Goal: Information Seeking & Learning: Learn about a topic

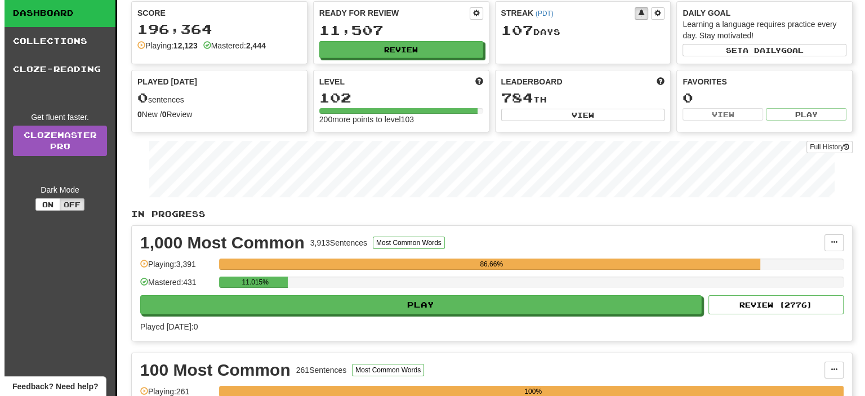
scroll to position [169, 0]
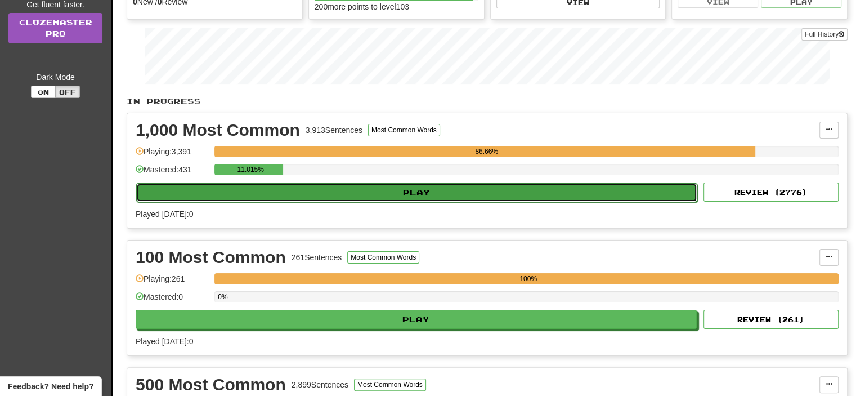
click at [401, 189] on button "Play" at bounding box center [416, 192] width 561 height 19
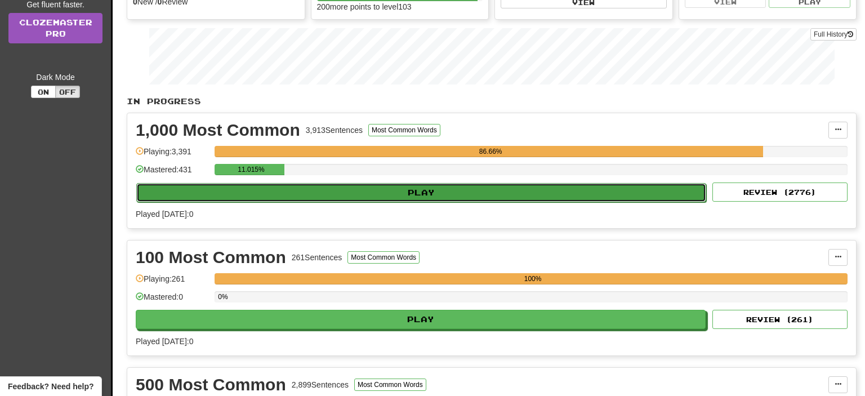
select select "**"
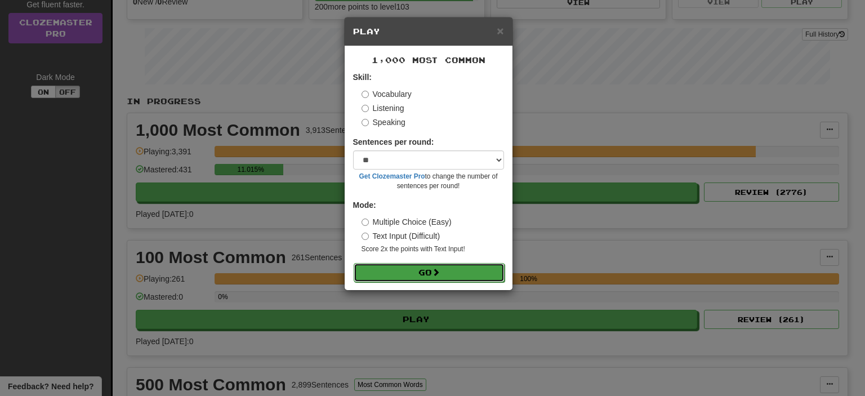
click at [418, 274] on button "Go" at bounding box center [428, 272] width 151 height 19
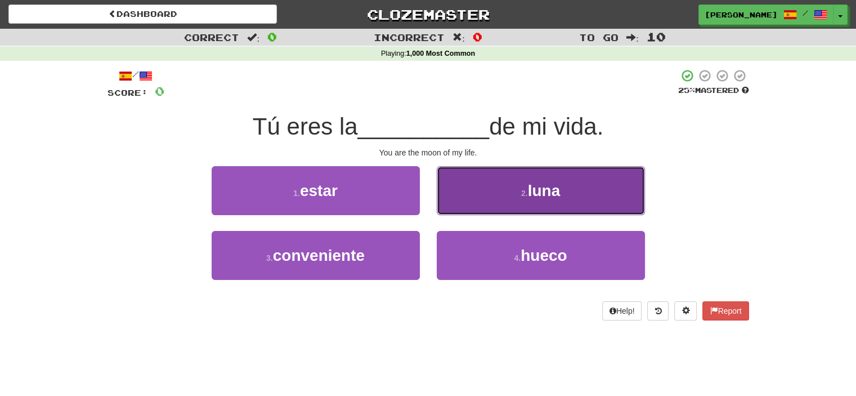
click at [486, 199] on button "2 . [PERSON_NAME]" at bounding box center [541, 190] width 208 height 49
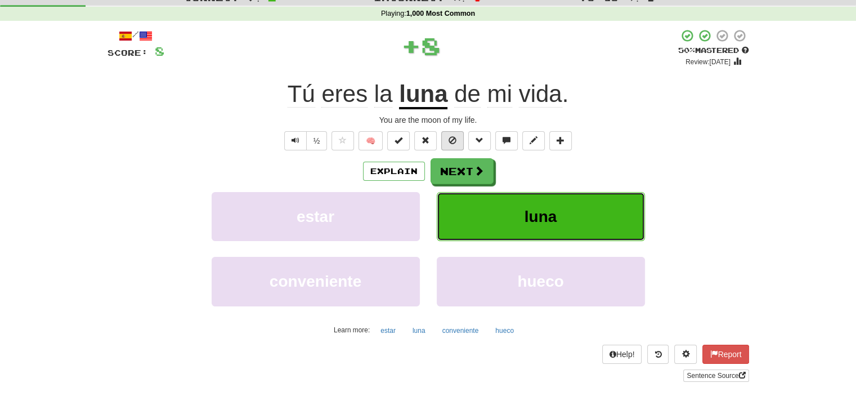
scroll to position [113, 0]
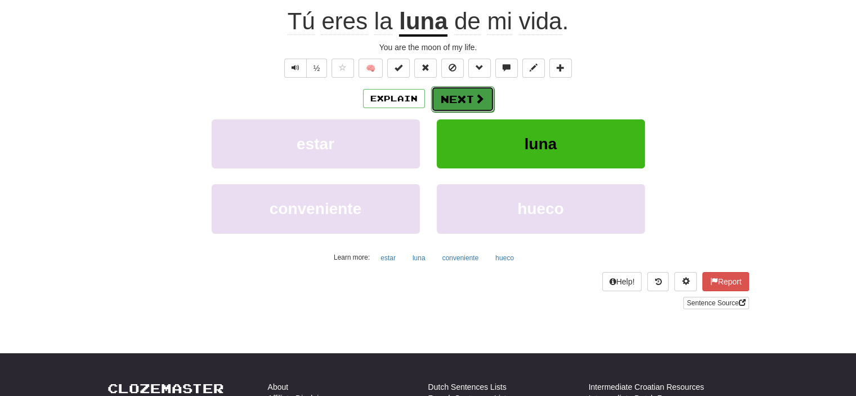
click at [458, 99] on button "Next" at bounding box center [462, 99] width 63 height 26
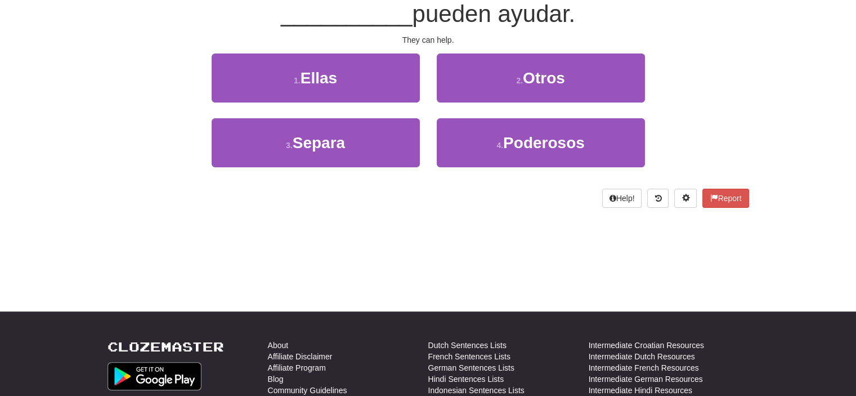
scroll to position [105, 0]
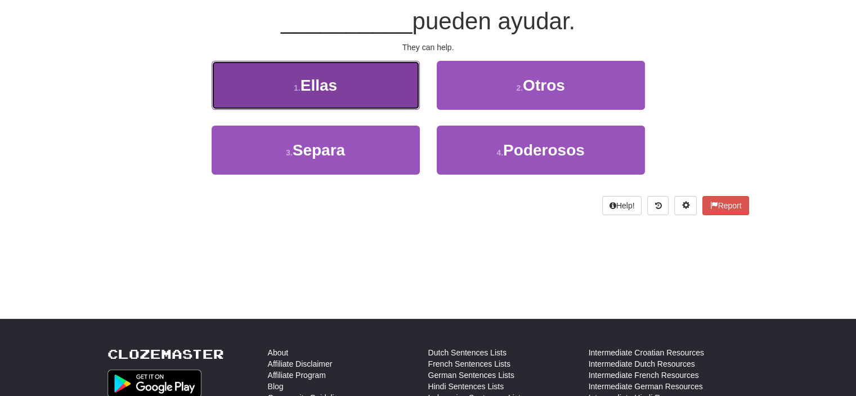
click at [401, 94] on button "1 . Ellas" at bounding box center [316, 85] width 208 height 49
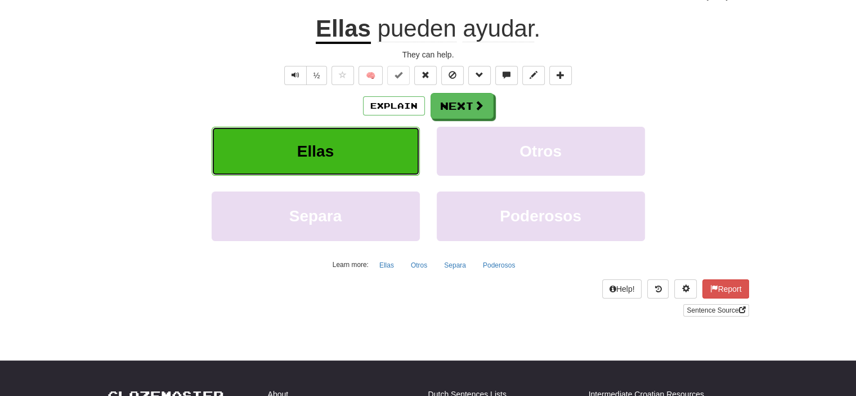
scroll to position [113, 0]
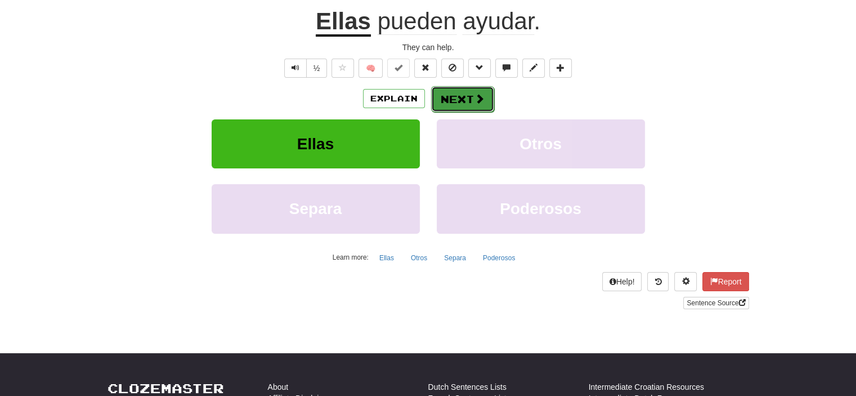
click at [468, 101] on button "Next" at bounding box center [462, 99] width 63 height 26
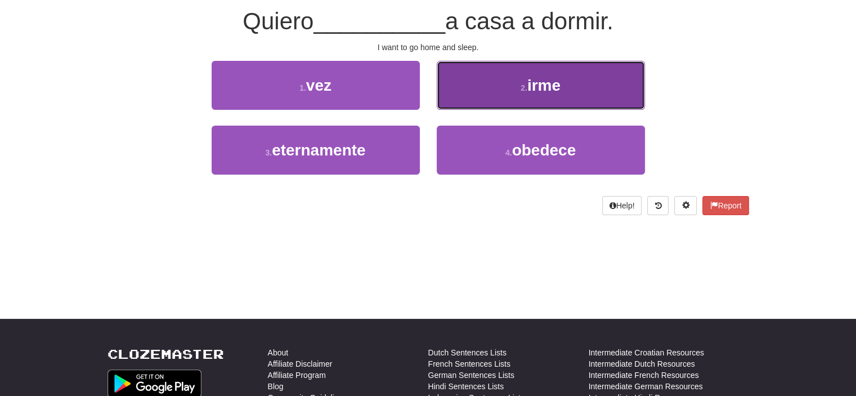
click at [486, 80] on button "2 . irme" at bounding box center [541, 85] width 208 height 49
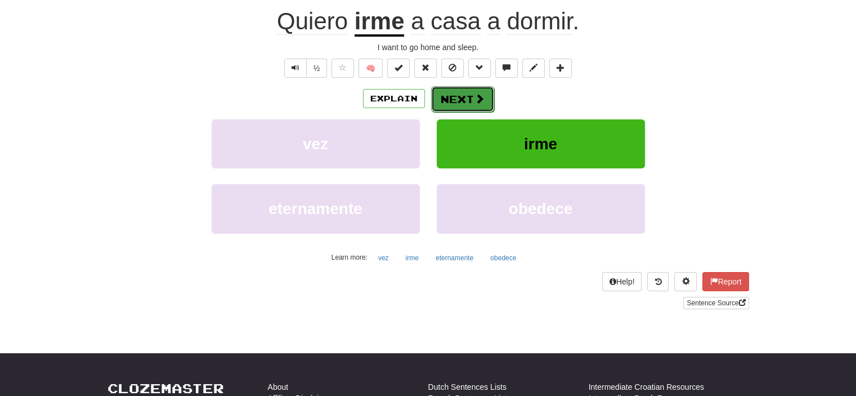
click at [453, 96] on button "Next" at bounding box center [462, 99] width 63 height 26
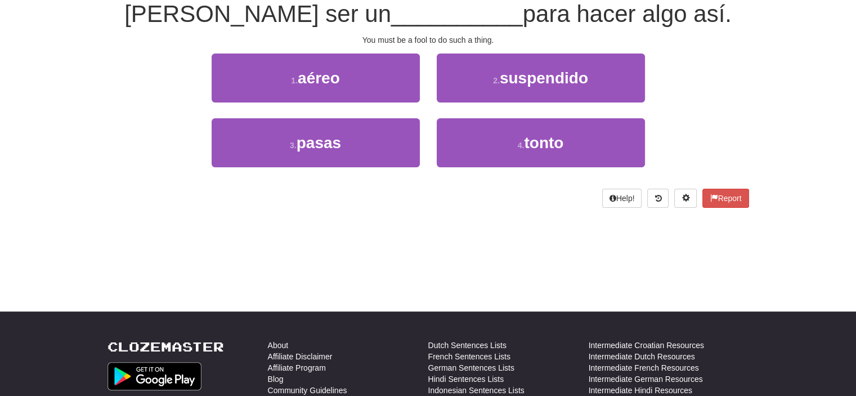
scroll to position [105, 0]
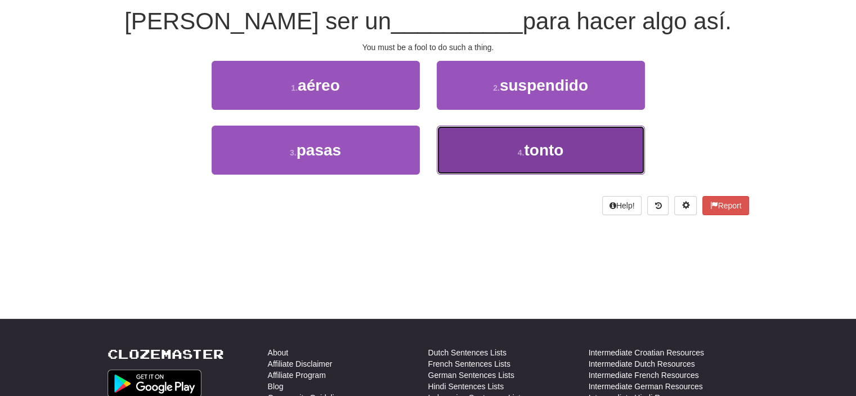
click at [453, 159] on button "4 . tonto" at bounding box center [541, 150] width 208 height 49
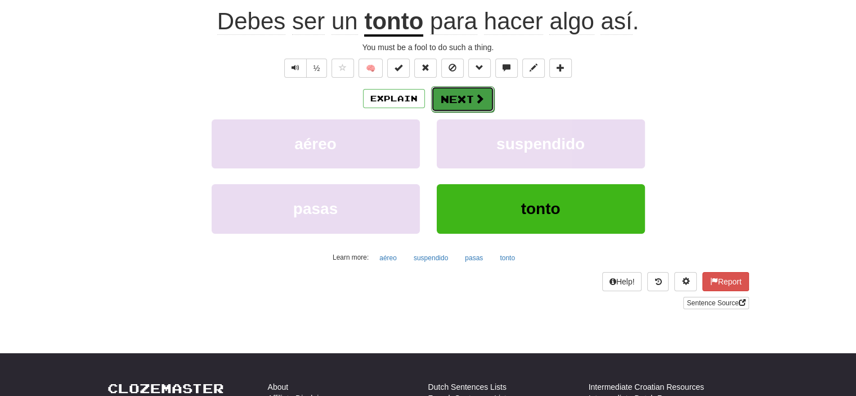
click at [459, 94] on button "Next" at bounding box center [462, 99] width 63 height 26
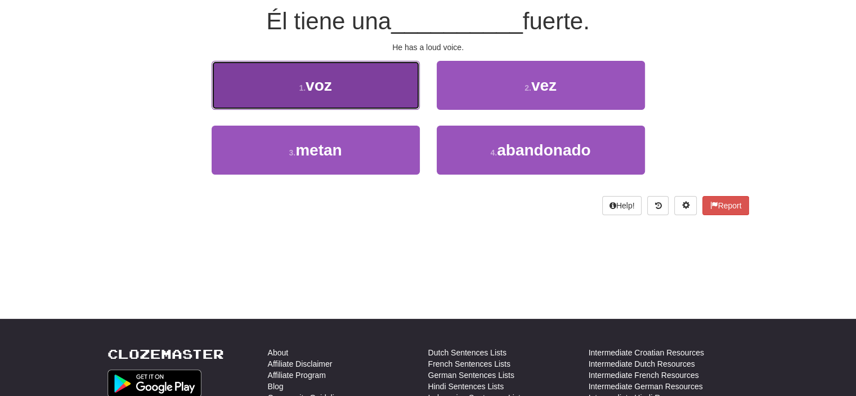
click at [375, 96] on button "1 . voz" at bounding box center [316, 85] width 208 height 49
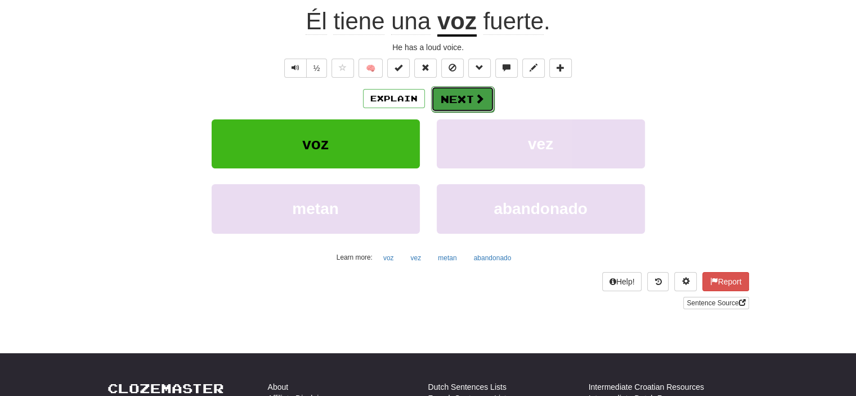
click at [456, 103] on button "Next" at bounding box center [462, 99] width 63 height 26
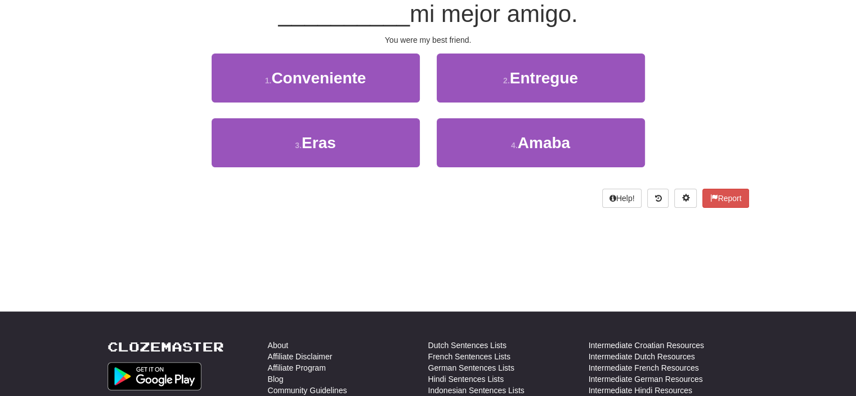
scroll to position [105, 0]
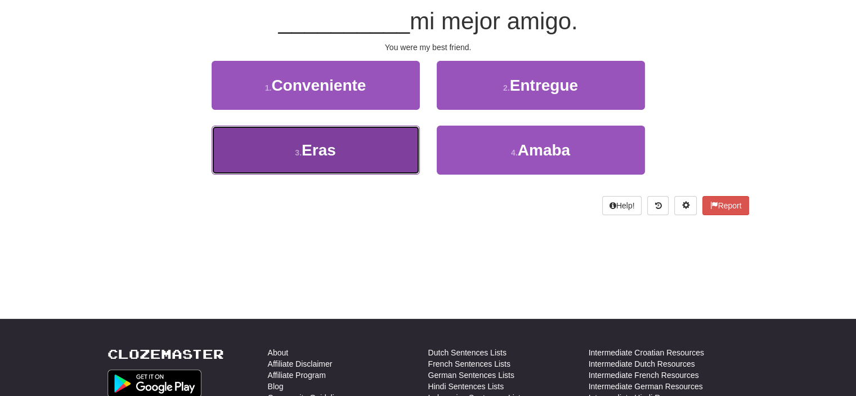
click at [339, 146] on button "3 . Eras" at bounding box center [316, 150] width 208 height 49
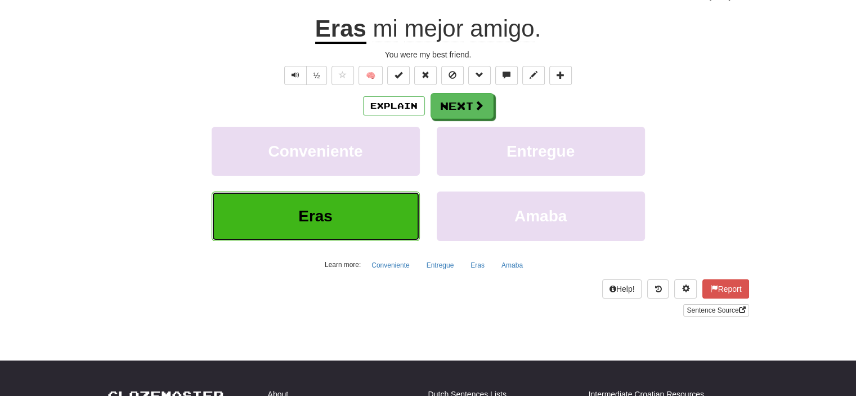
scroll to position [113, 0]
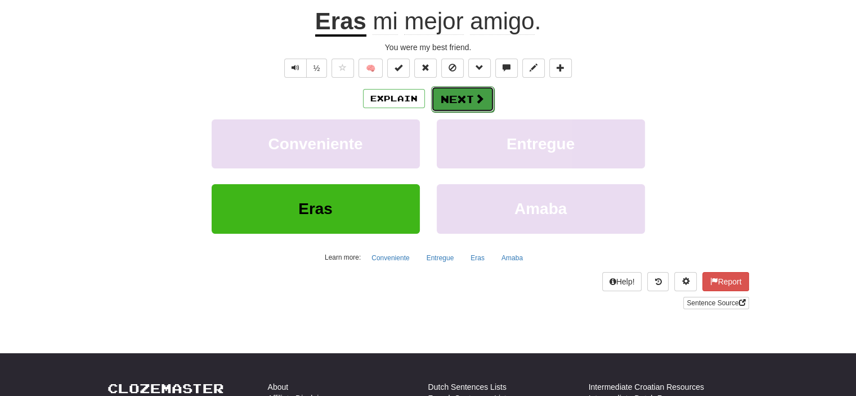
click at [460, 98] on button "Next" at bounding box center [462, 99] width 63 height 26
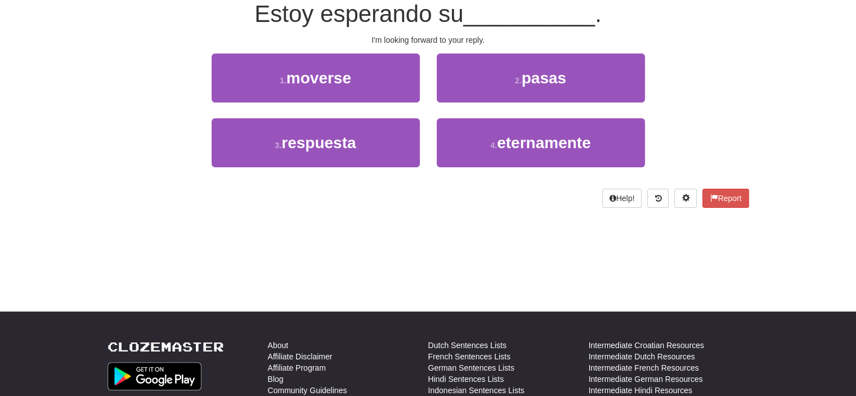
scroll to position [105, 0]
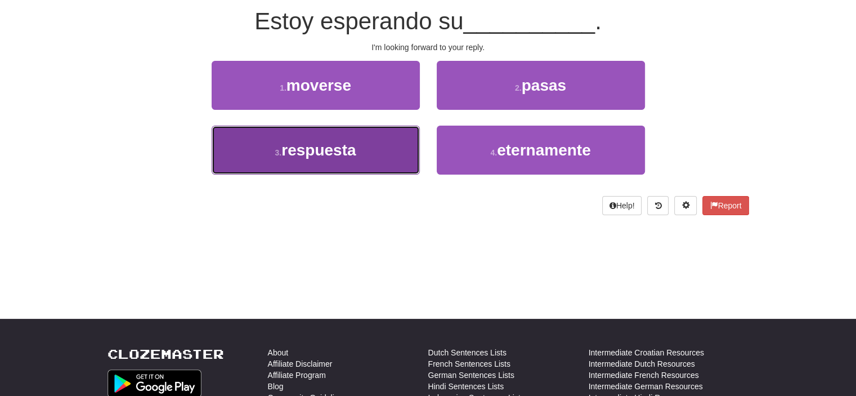
click at [374, 151] on button "3 . respuesta" at bounding box center [316, 150] width 208 height 49
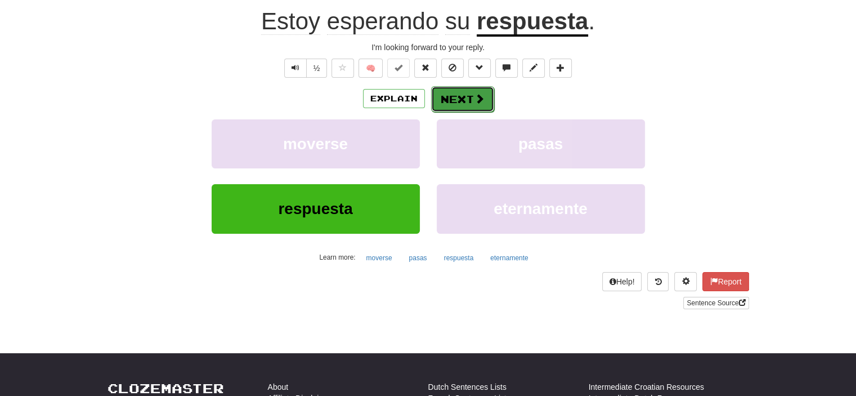
click at [453, 91] on button "Next" at bounding box center [462, 99] width 63 height 26
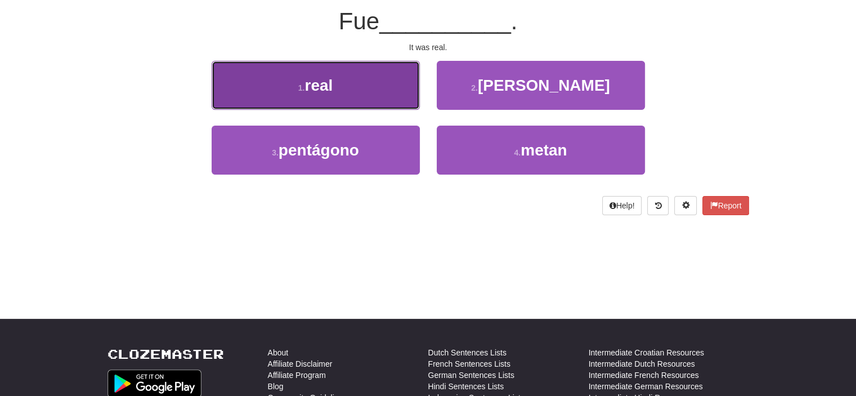
click at [326, 86] on span "real" at bounding box center [319, 85] width 28 height 17
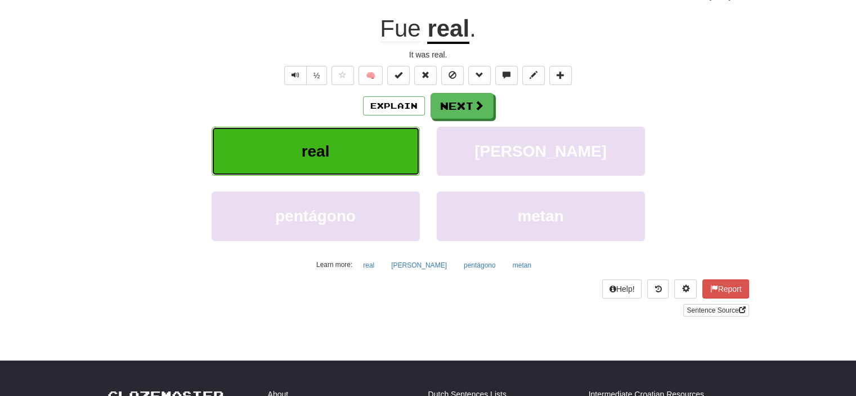
scroll to position [113, 0]
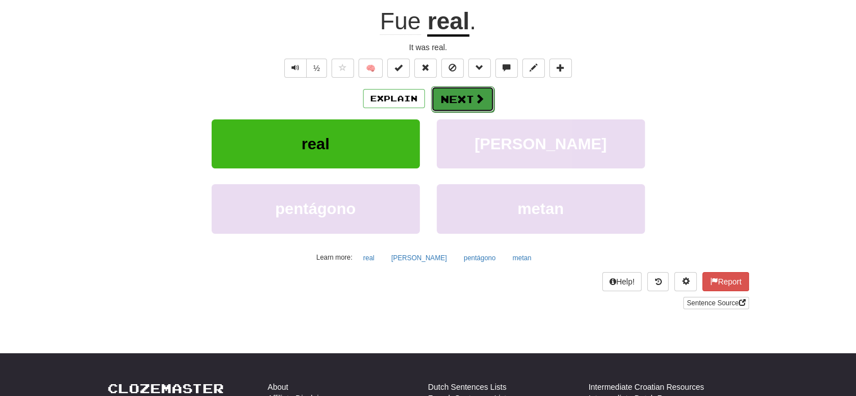
click at [458, 101] on button "Next" at bounding box center [462, 99] width 63 height 26
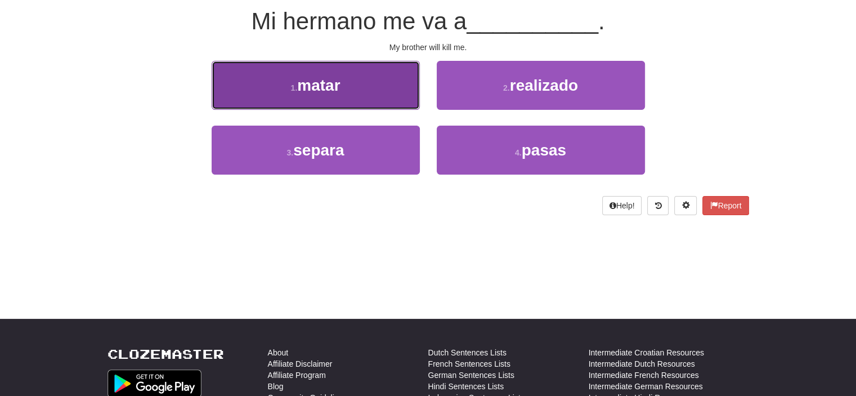
click at [342, 92] on button "1 . matar" at bounding box center [316, 85] width 208 height 49
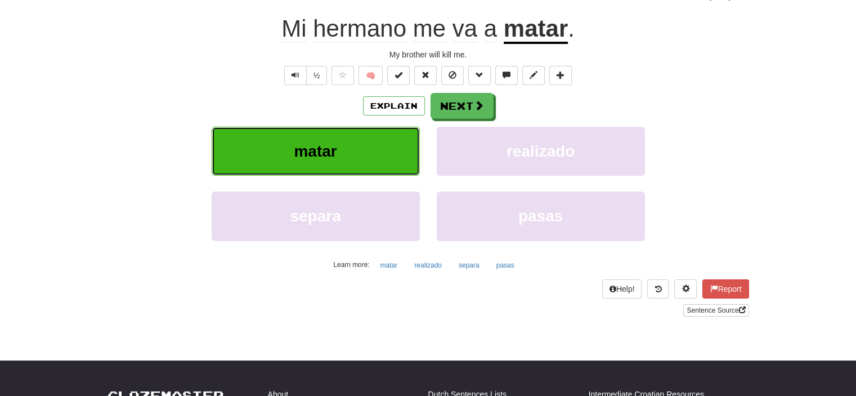
scroll to position [113, 0]
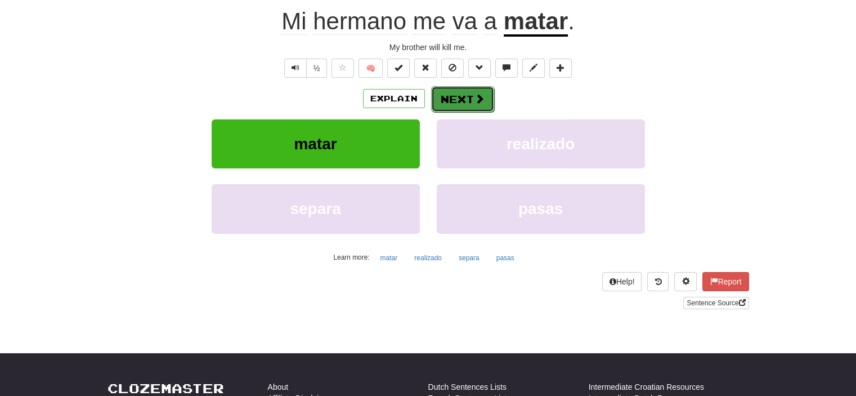
click at [457, 98] on button "Next" at bounding box center [462, 99] width 63 height 26
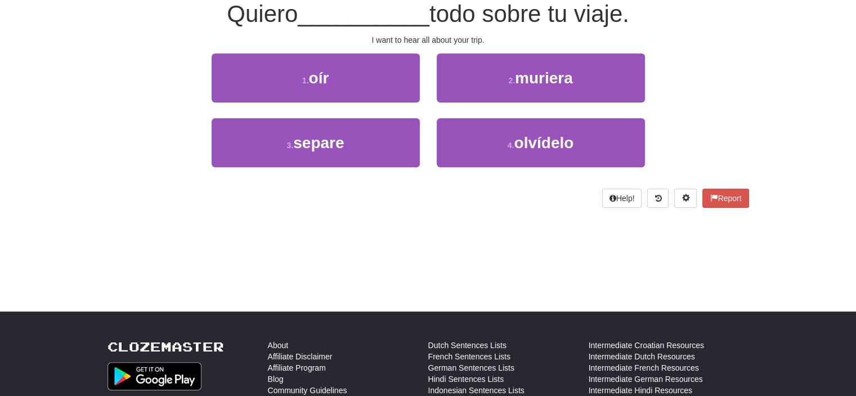
scroll to position [105, 0]
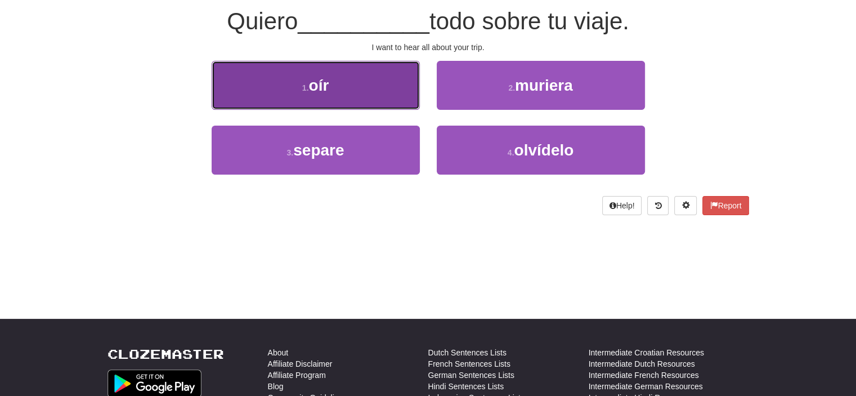
click at [334, 82] on button "1 . oír" at bounding box center [316, 85] width 208 height 49
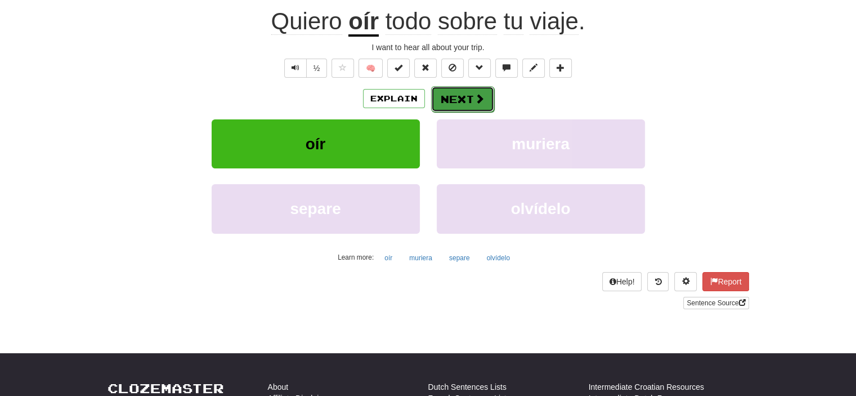
click at [454, 101] on button "Next" at bounding box center [462, 99] width 63 height 26
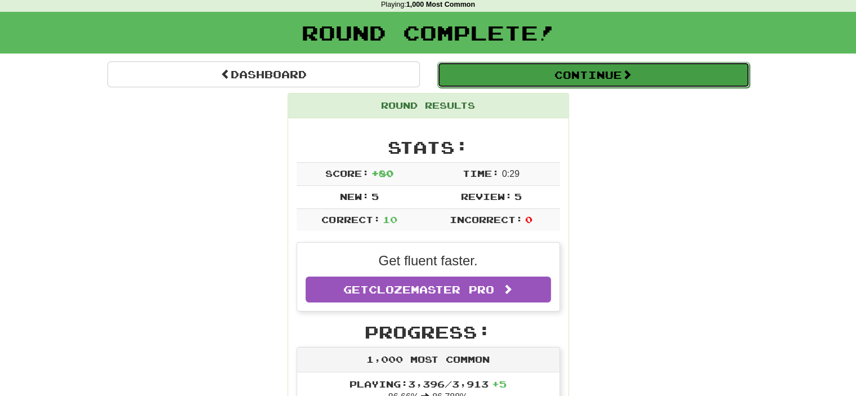
click at [658, 74] on button "Continue" at bounding box center [593, 75] width 312 height 26
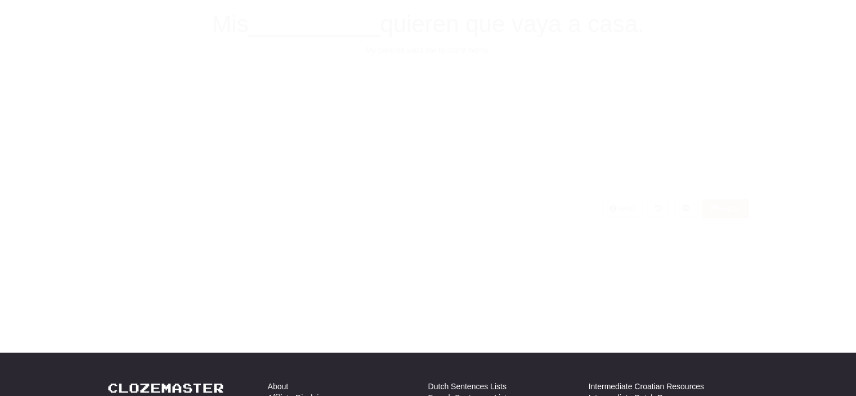
scroll to position [49, 0]
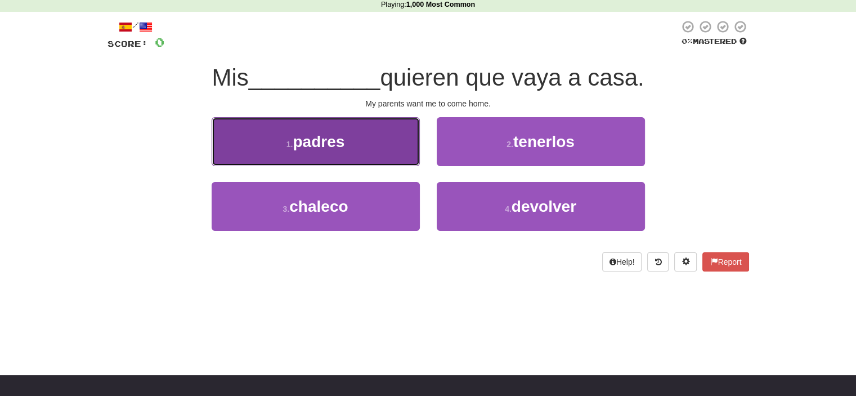
click at [352, 137] on button "1 . padres" at bounding box center [316, 141] width 208 height 49
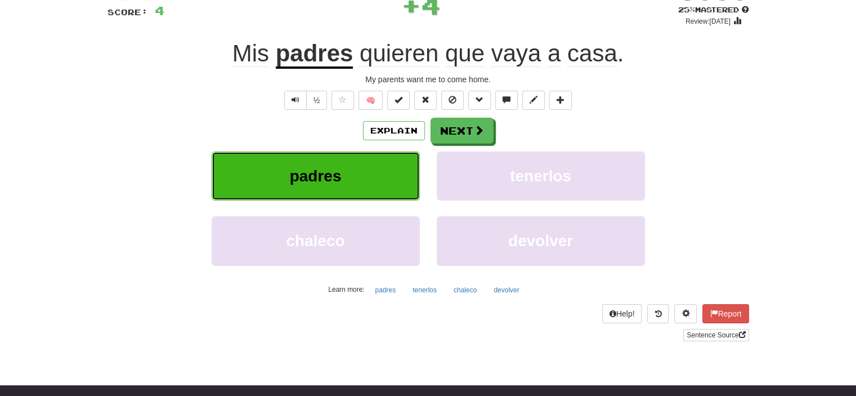
scroll to position [105, 0]
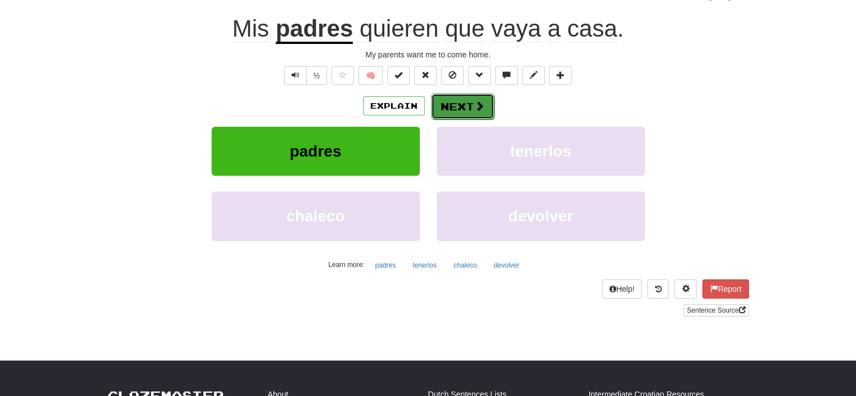
click at [467, 105] on button "Next" at bounding box center [462, 106] width 63 height 26
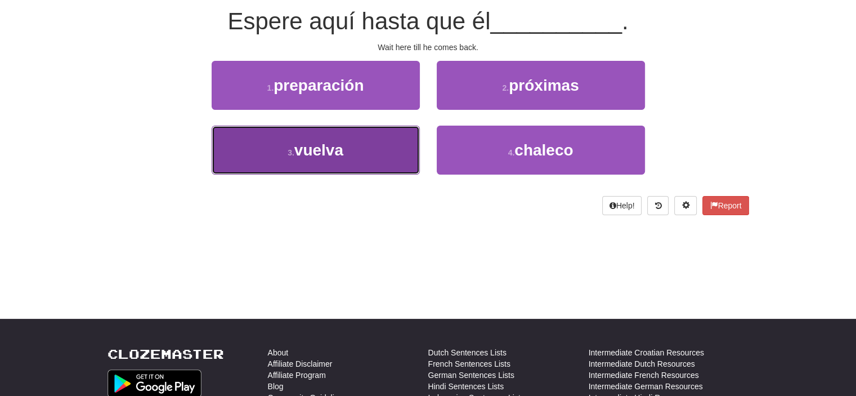
click at [345, 149] on button "3 . vuelva" at bounding box center [316, 150] width 208 height 49
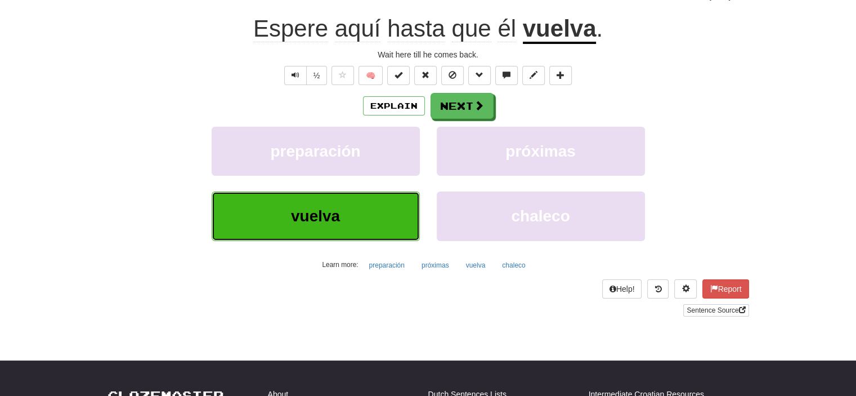
scroll to position [113, 0]
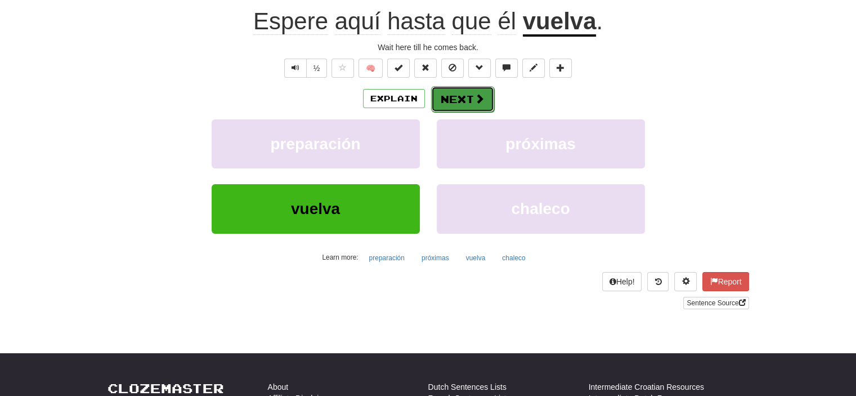
click at [450, 96] on button "Next" at bounding box center [462, 99] width 63 height 26
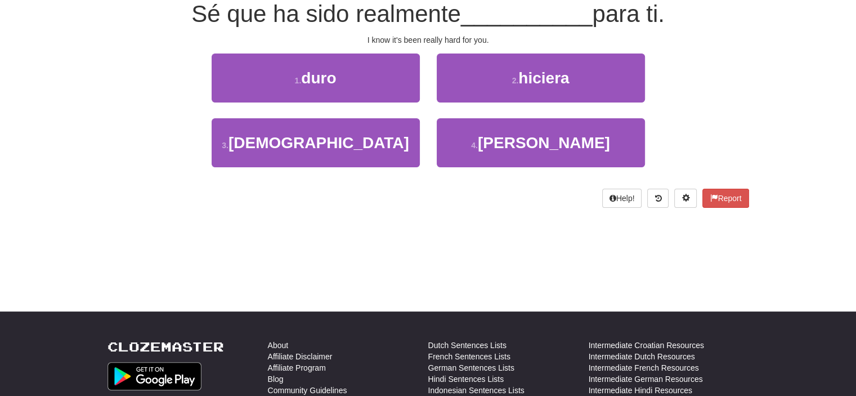
scroll to position [105, 0]
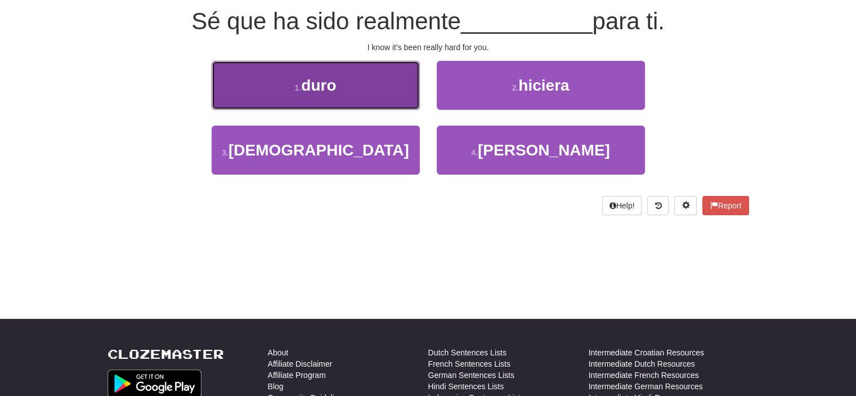
click at [387, 96] on button "1 . duro" at bounding box center [316, 85] width 208 height 49
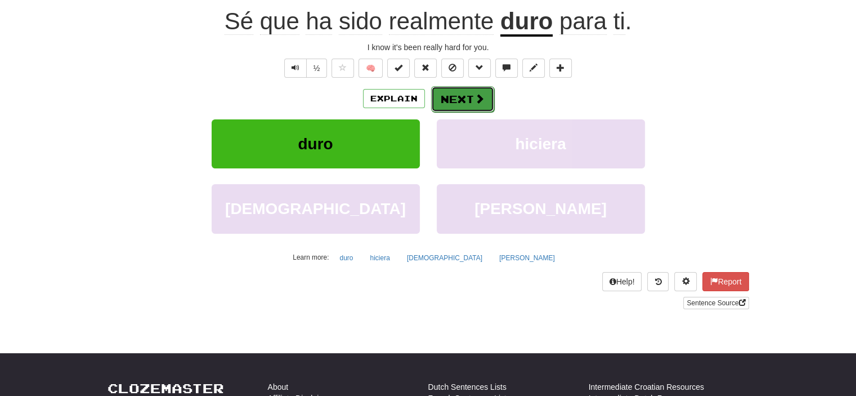
click at [474, 104] on span at bounding box center [479, 98] width 10 height 10
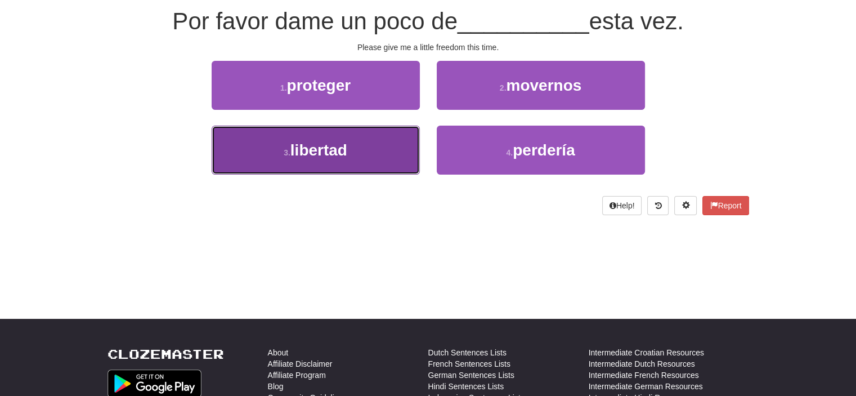
click at [374, 145] on button "3 . libertad" at bounding box center [316, 150] width 208 height 49
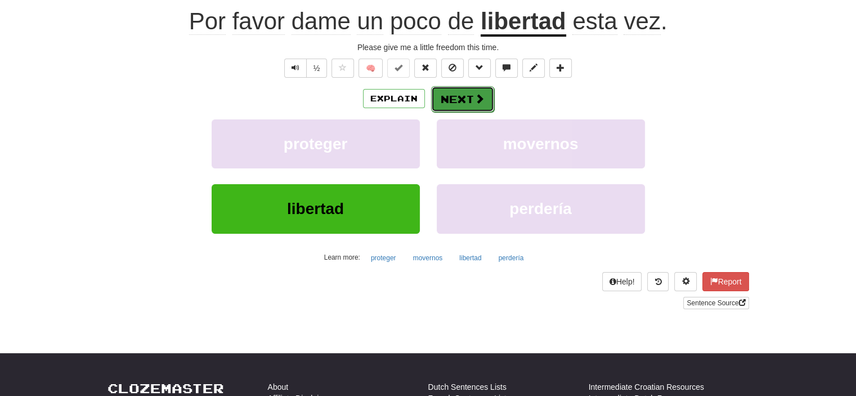
click at [461, 92] on button "Next" at bounding box center [462, 99] width 63 height 26
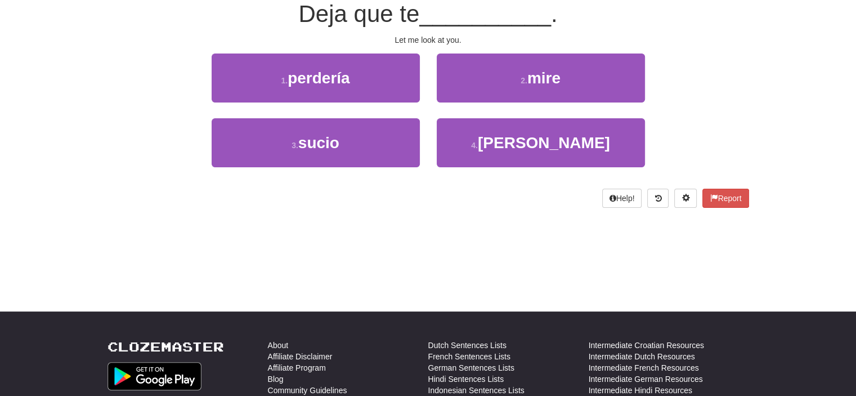
scroll to position [105, 0]
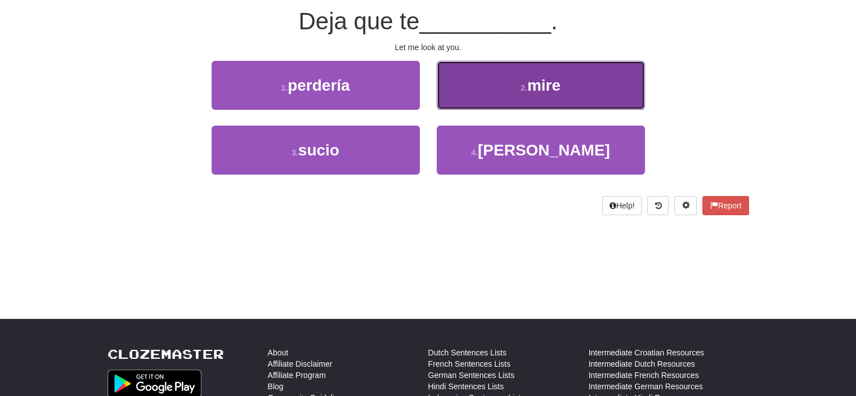
click at [478, 86] on button "2 . [PERSON_NAME]" at bounding box center [541, 85] width 208 height 49
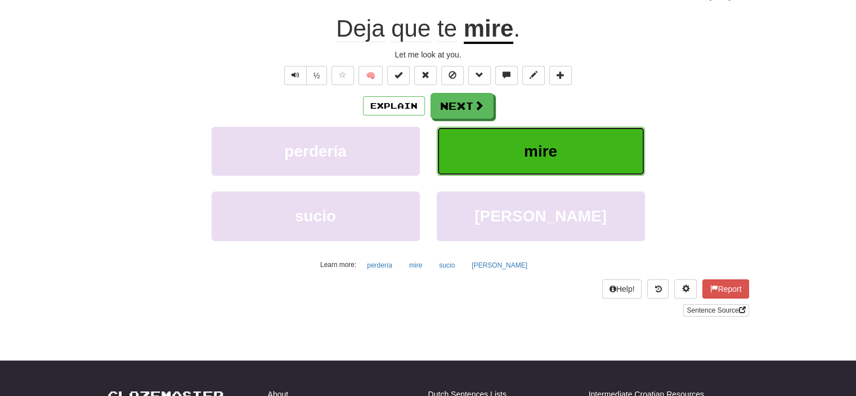
scroll to position [113, 0]
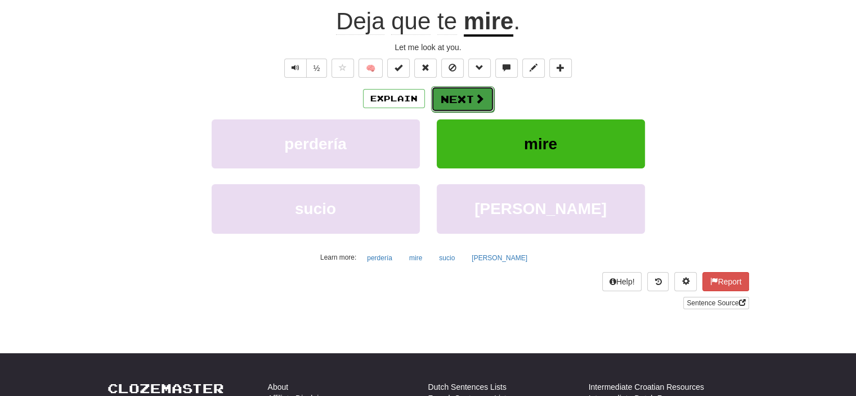
click at [444, 96] on button "Next" at bounding box center [462, 99] width 63 height 26
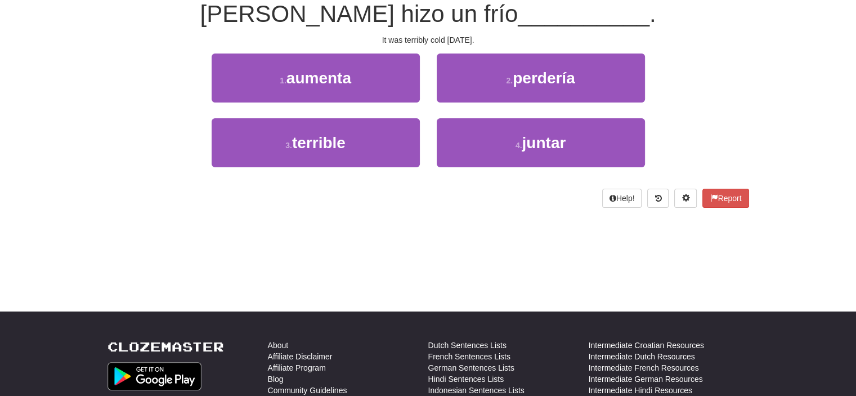
scroll to position [105, 0]
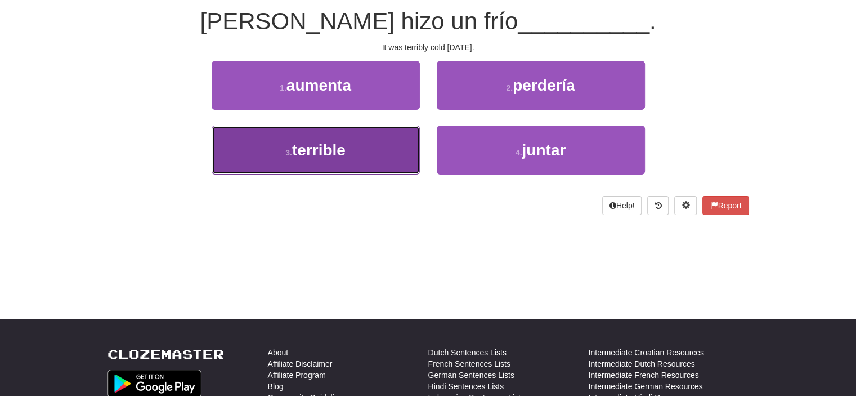
click at [346, 147] on span "terrible" at bounding box center [318, 149] width 53 height 17
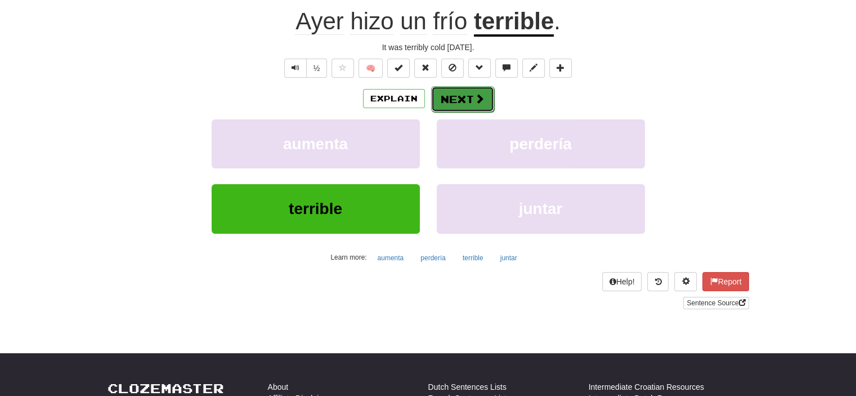
click at [471, 100] on button "Next" at bounding box center [462, 99] width 63 height 26
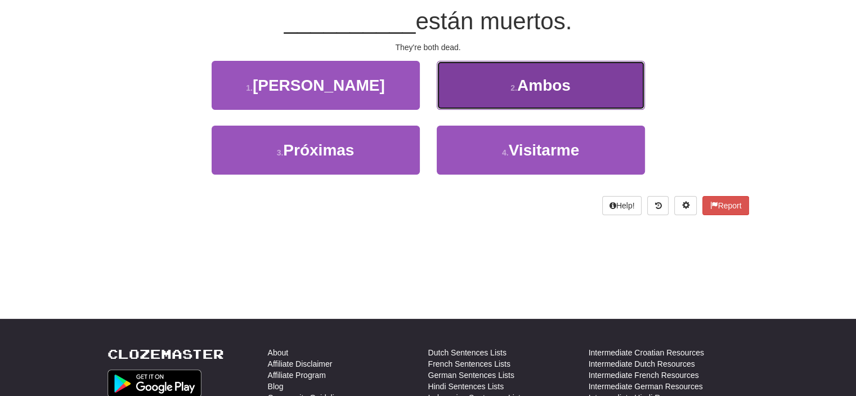
click at [508, 80] on button "2 . Ambos" at bounding box center [541, 85] width 208 height 49
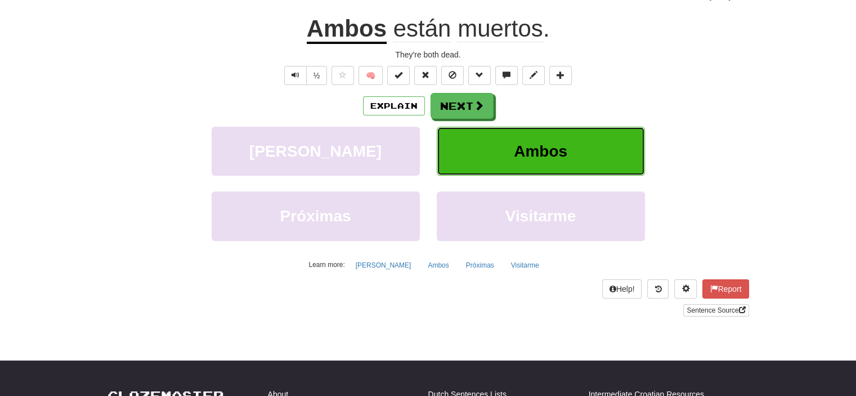
scroll to position [113, 0]
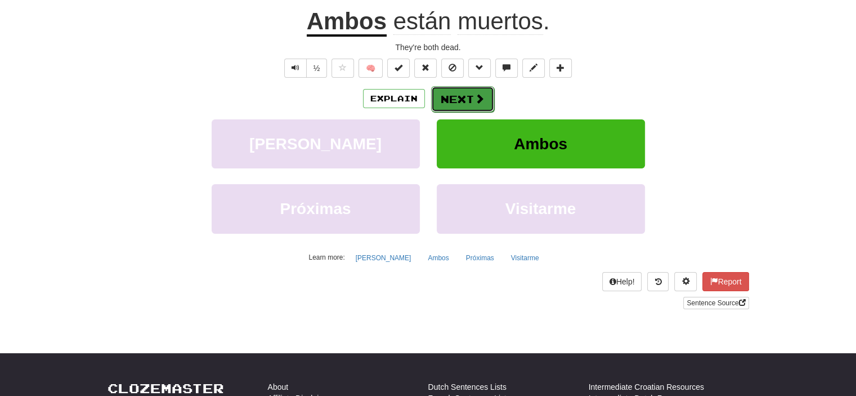
click at [484, 91] on button "Next" at bounding box center [462, 99] width 63 height 26
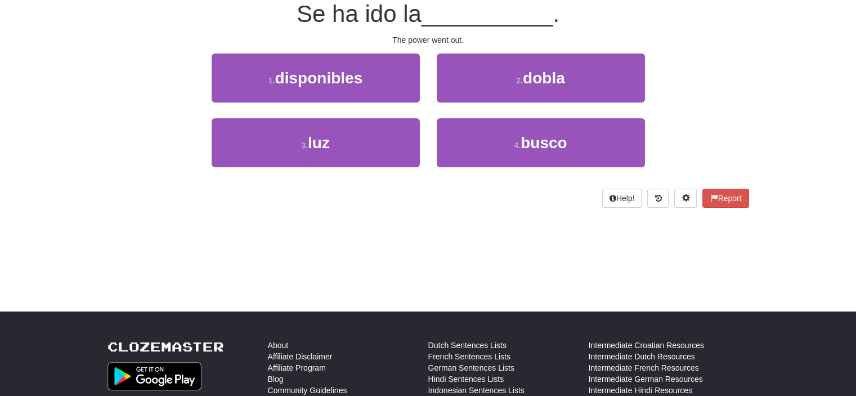
scroll to position [105, 0]
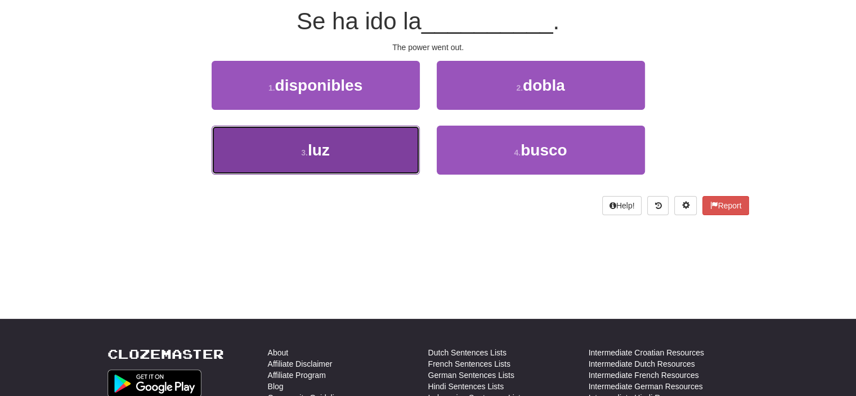
click at [335, 148] on button "3 . [PERSON_NAME]" at bounding box center [316, 150] width 208 height 49
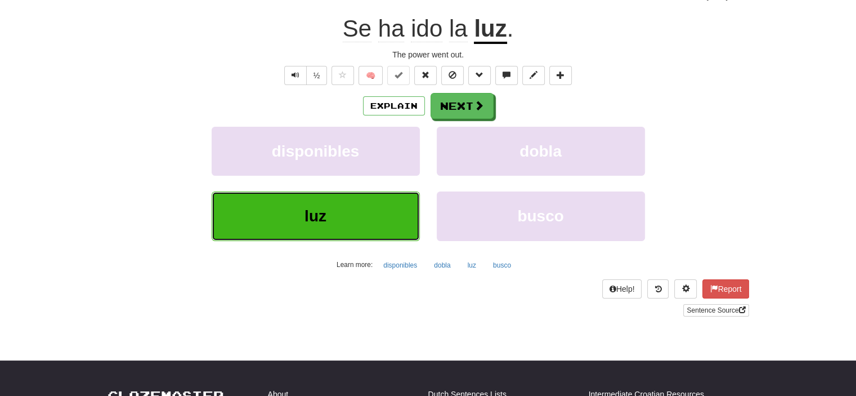
scroll to position [113, 0]
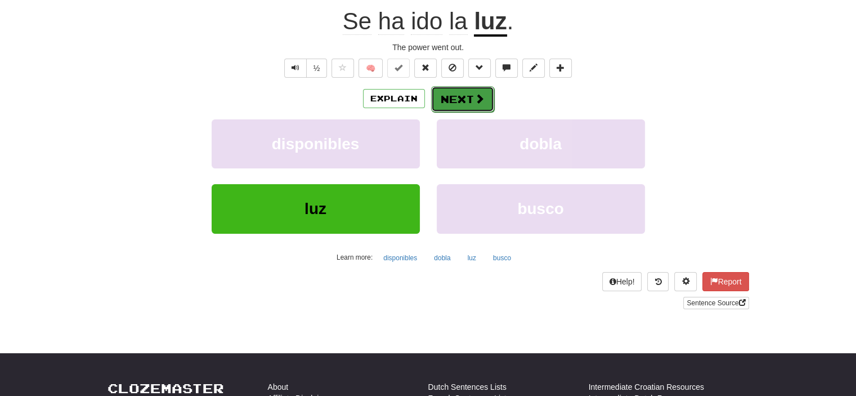
click at [458, 93] on button "Next" at bounding box center [462, 99] width 63 height 26
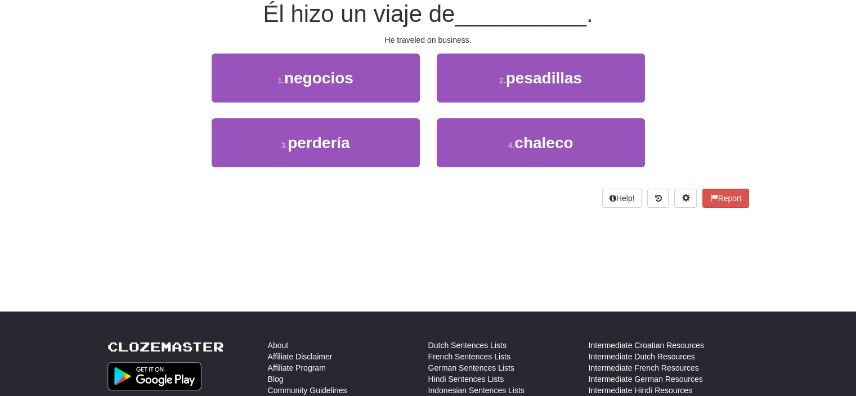
scroll to position [105, 0]
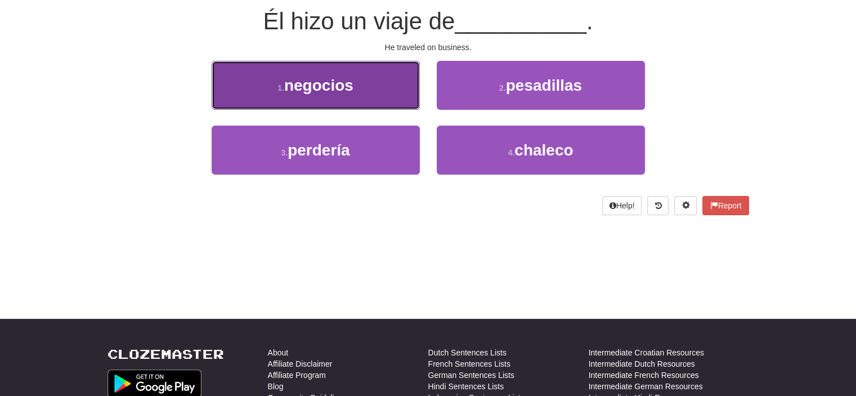
click at [344, 88] on span "negocios" at bounding box center [318, 85] width 69 height 17
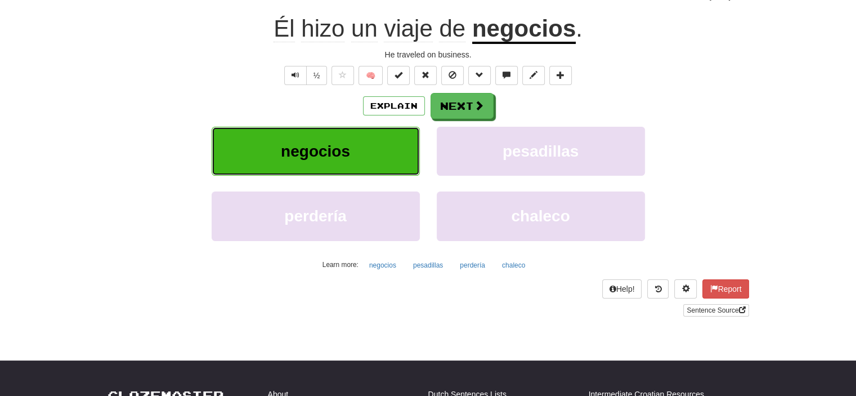
scroll to position [113, 0]
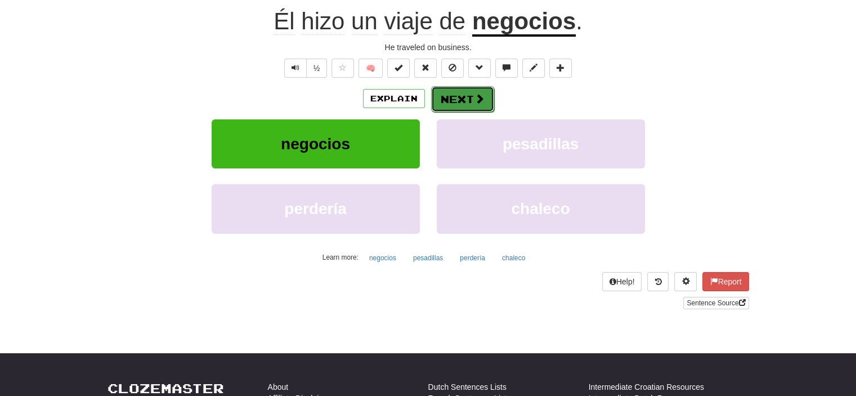
click at [472, 94] on button "Next" at bounding box center [462, 99] width 63 height 26
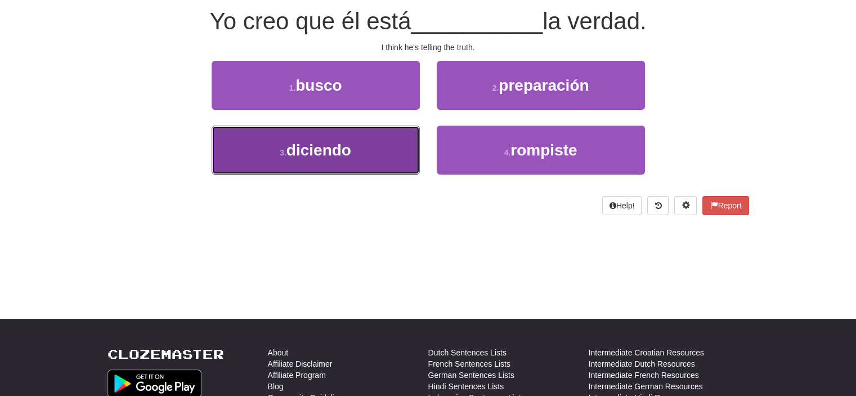
click at [343, 144] on span "diciendo" at bounding box center [318, 149] width 65 height 17
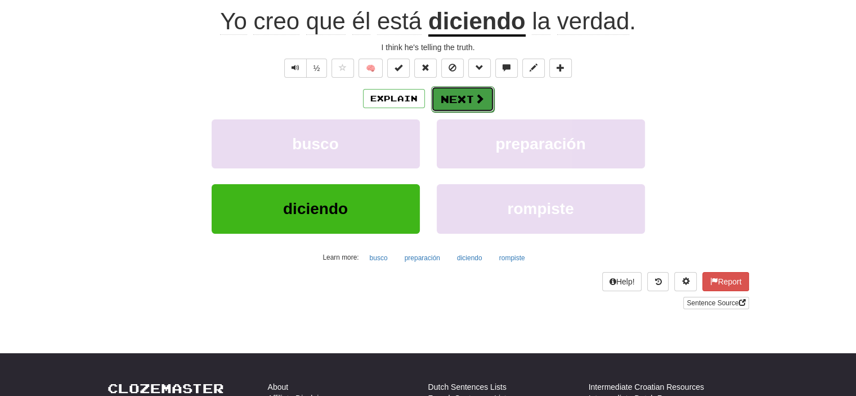
click at [466, 100] on button "Next" at bounding box center [462, 99] width 63 height 26
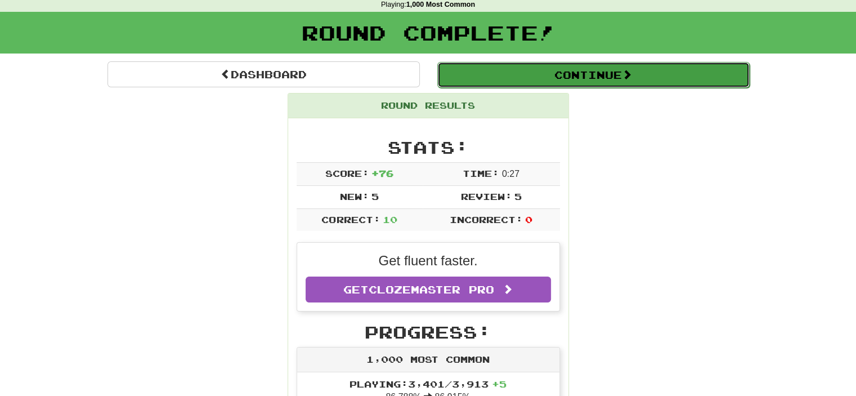
click at [607, 67] on button "Continue" at bounding box center [593, 75] width 312 height 26
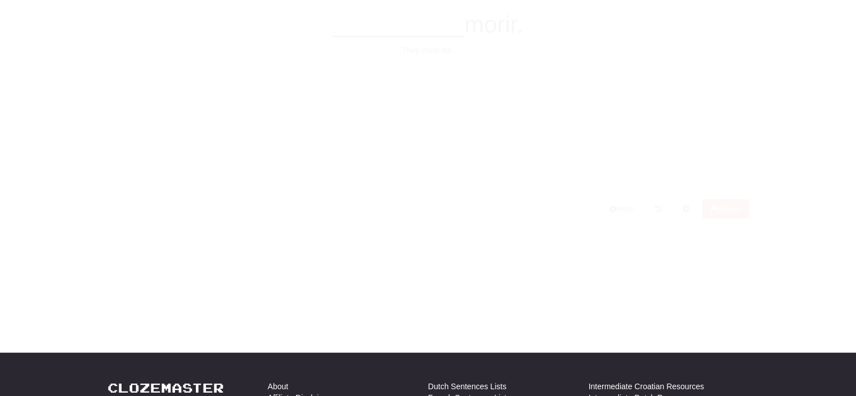
scroll to position [49, 0]
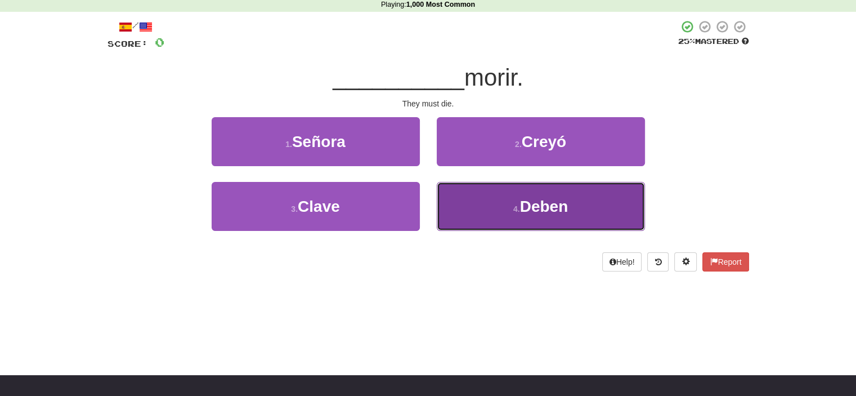
click at [513, 215] on button "4 . Deben" at bounding box center [541, 206] width 208 height 49
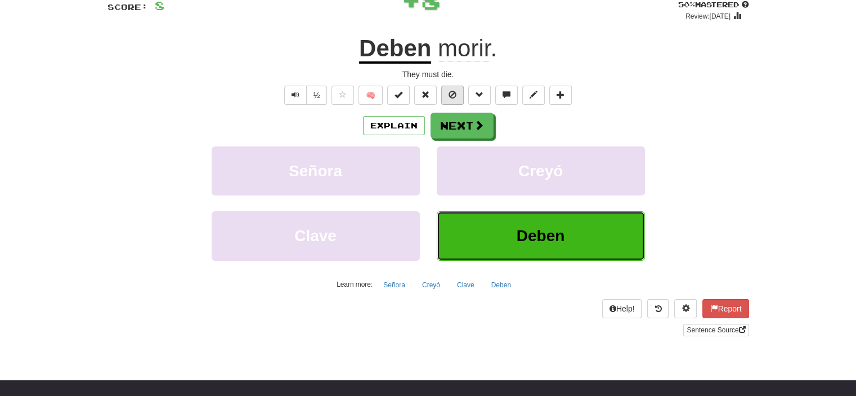
scroll to position [105, 0]
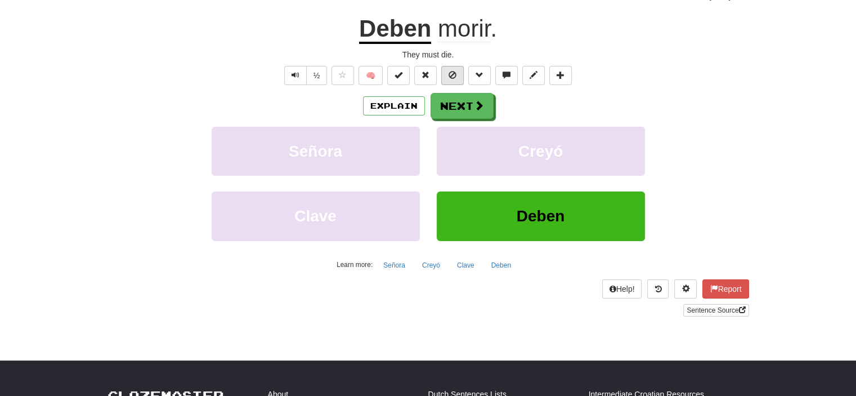
click at [442, 125] on div "Explain Next Señora Creyó Clave Deben Learn more: Señora [PERSON_NAME]" at bounding box center [429, 183] width 642 height 181
click at [446, 113] on button "Next" at bounding box center [462, 106] width 63 height 26
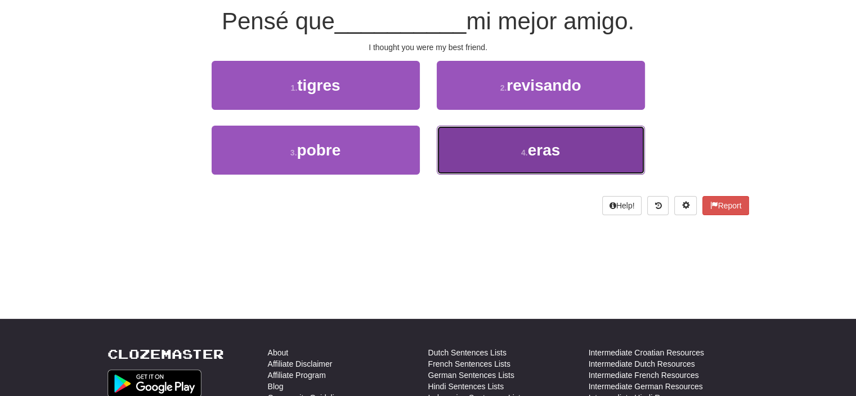
click at [473, 146] on button "4 . eras" at bounding box center [541, 150] width 208 height 49
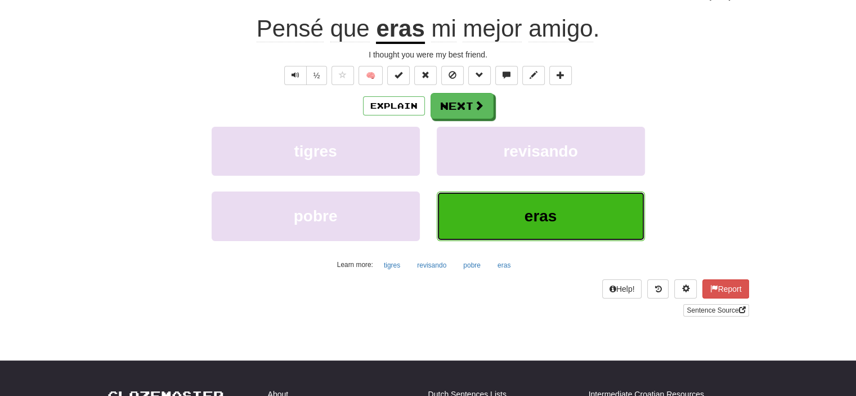
scroll to position [113, 0]
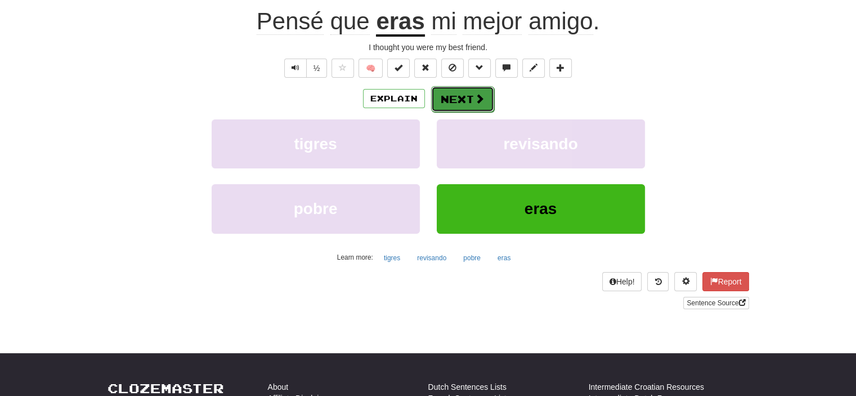
click at [458, 94] on button "Next" at bounding box center [462, 99] width 63 height 26
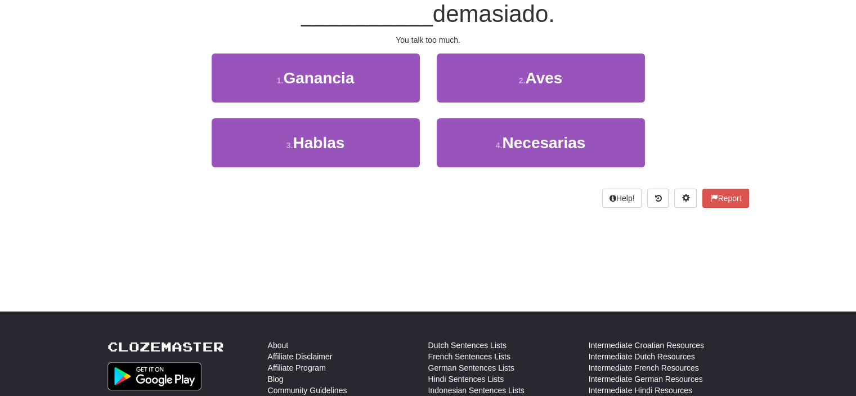
scroll to position [105, 0]
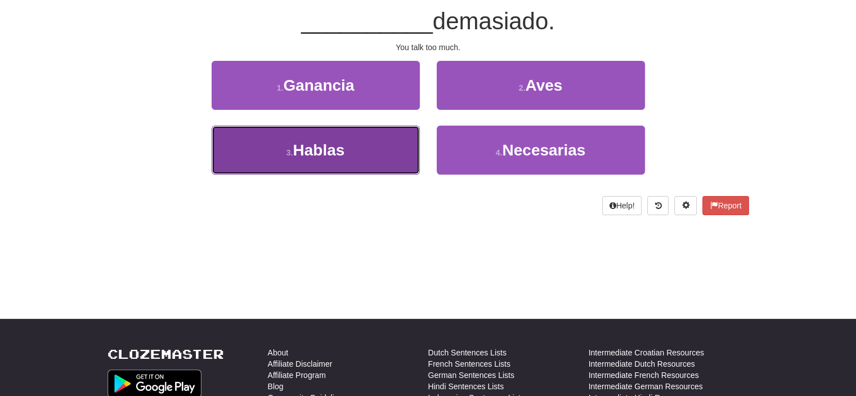
click at [369, 148] on button "3 . [GEOGRAPHIC_DATA]" at bounding box center [316, 150] width 208 height 49
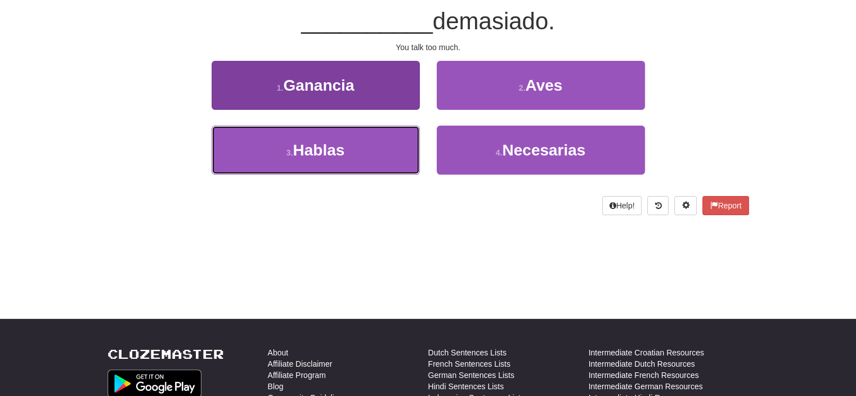
scroll to position [113, 0]
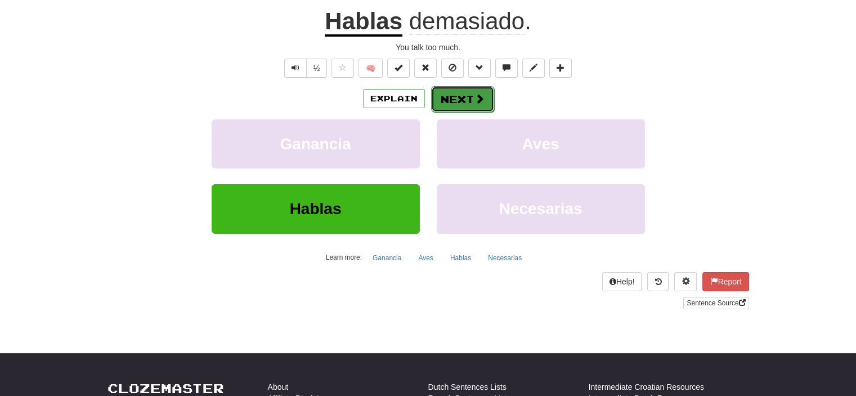
click at [457, 96] on button "Next" at bounding box center [462, 99] width 63 height 26
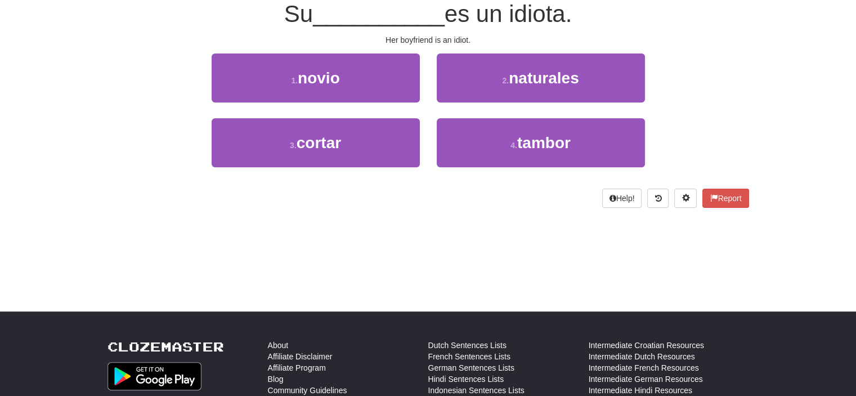
scroll to position [105, 0]
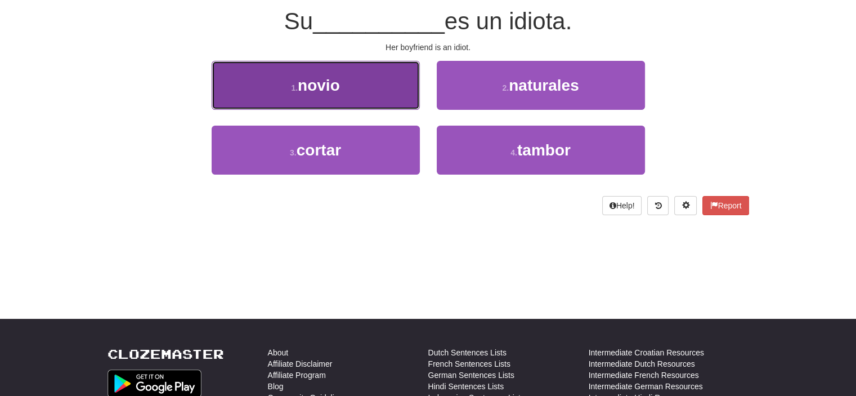
click at [337, 93] on span "novio" at bounding box center [319, 85] width 42 height 17
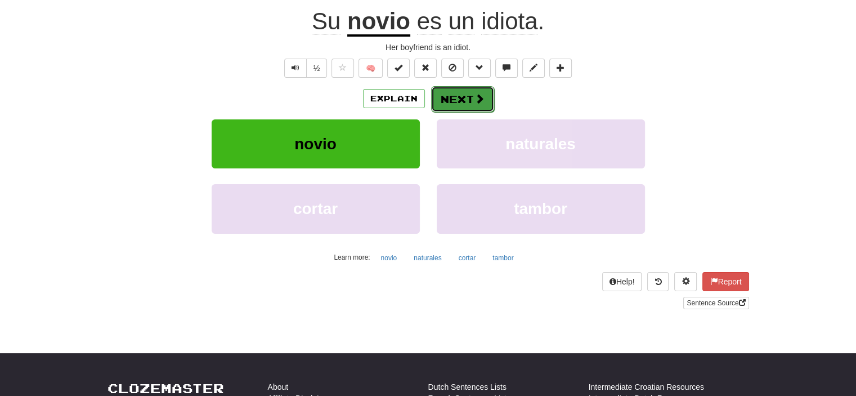
click at [471, 91] on button "Next" at bounding box center [462, 99] width 63 height 26
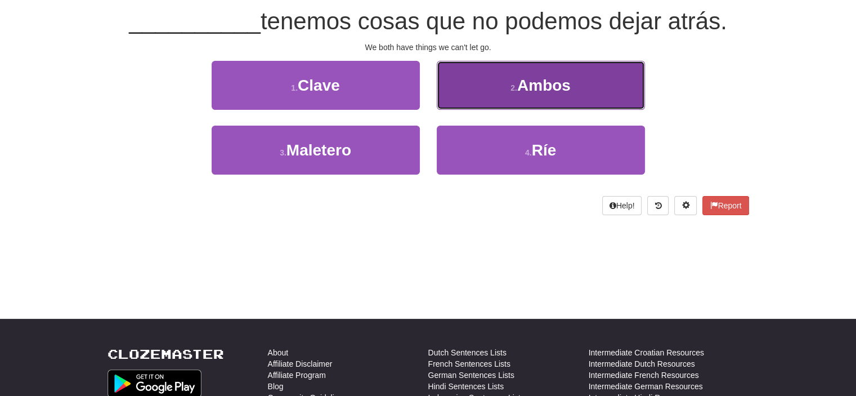
click at [455, 85] on button "2 . Ambos" at bounding box center [541, 85] width 208 height 49
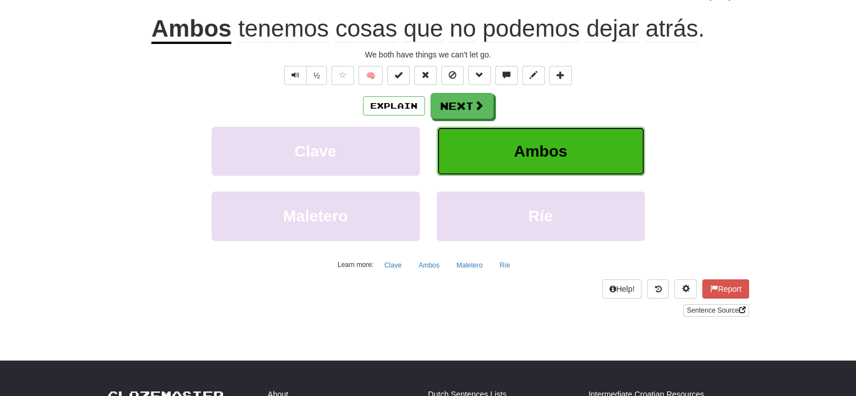
scroll to position [113, 0]
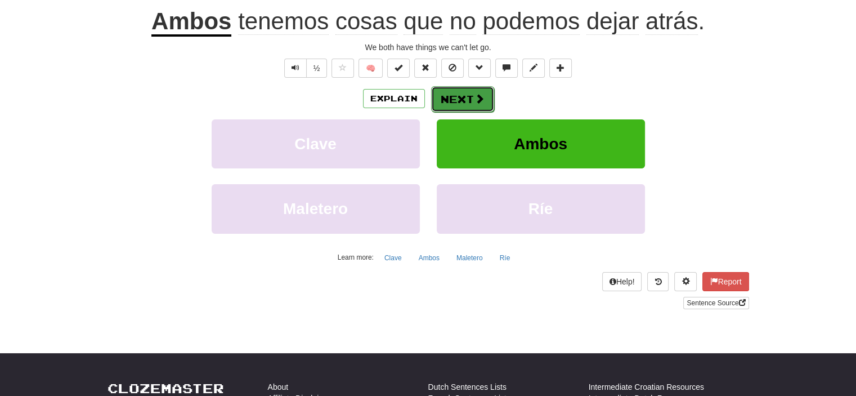
click at [453, 96] on button "Next" at bounding box center [462, 99] width 63 height 26
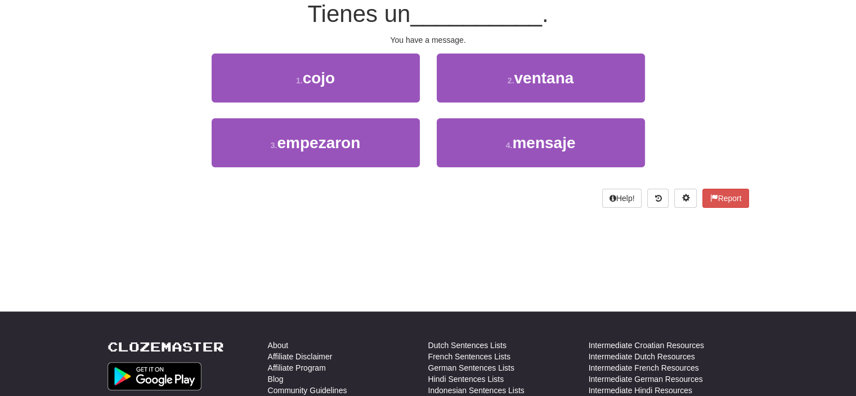
scroll to position [105, 0]
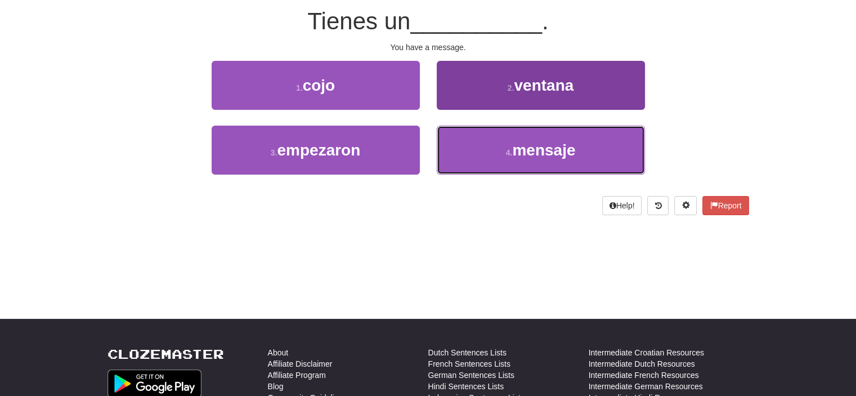
click at [540, 144] on span "mensaje" at bounding box center [543, 149] width 63 height 17
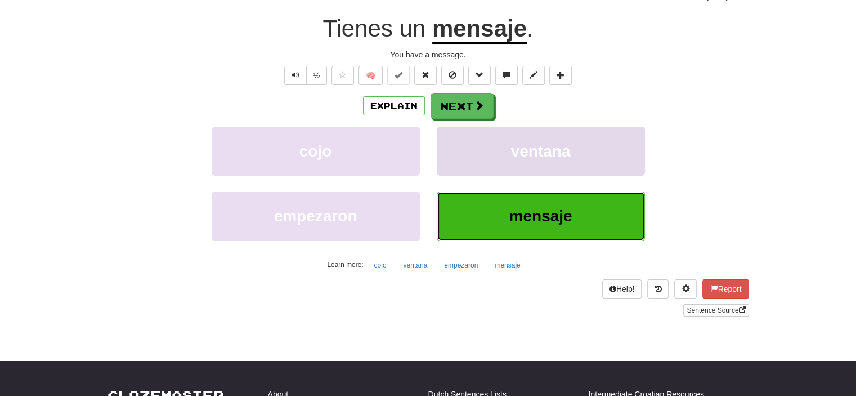
scroll to position [113, 0]
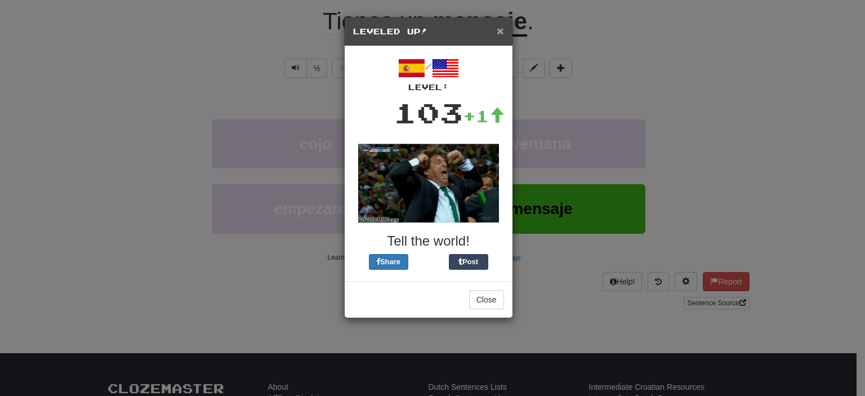
click at [498, 26] on span "×" at bounding box center [499, 30] width 7 height 13
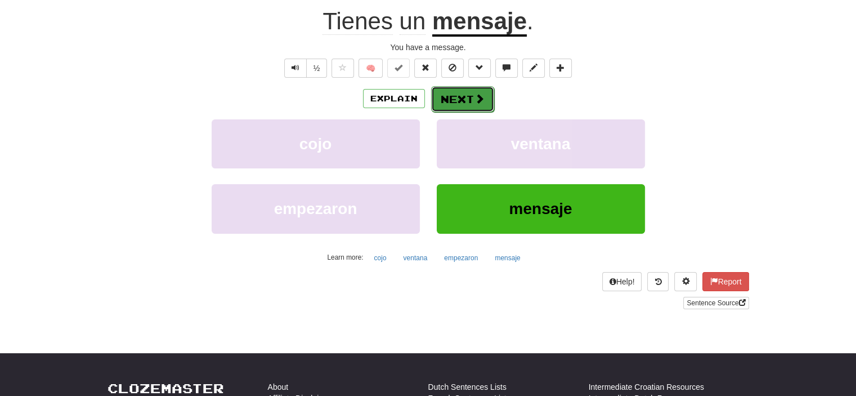
click at [459, 102] on button "Next" at bounding box center [462, 99] width 63 height 26
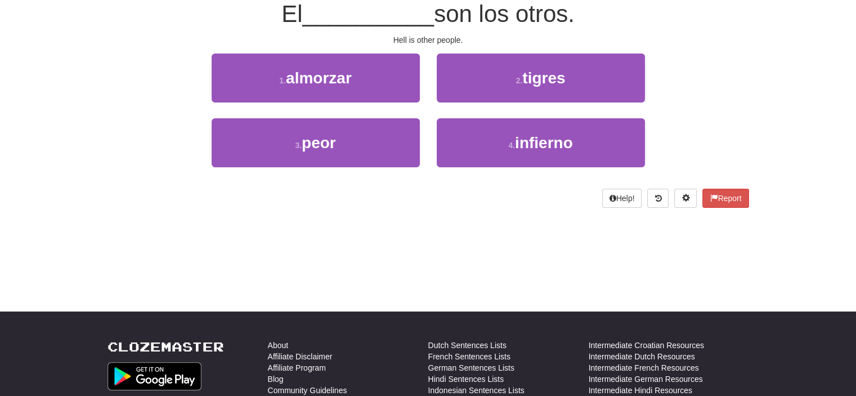
scroll to position [105, 0]
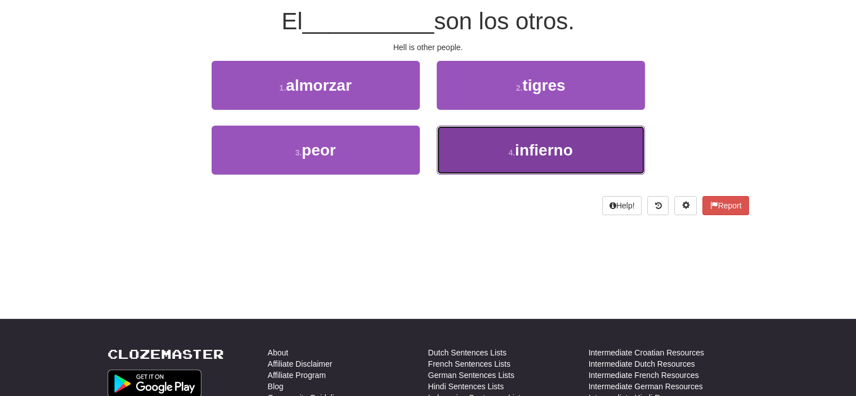
click at [529, 156] on span "infierno" at bounding box center [544, 149] width 58 height 17
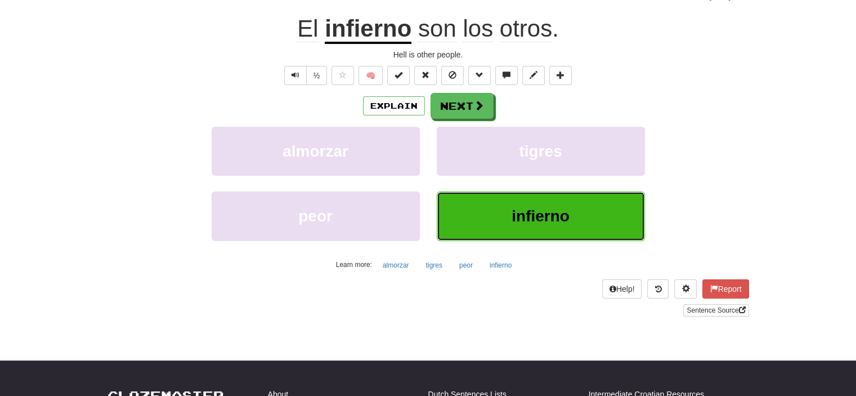
scroll to position [113, 0]
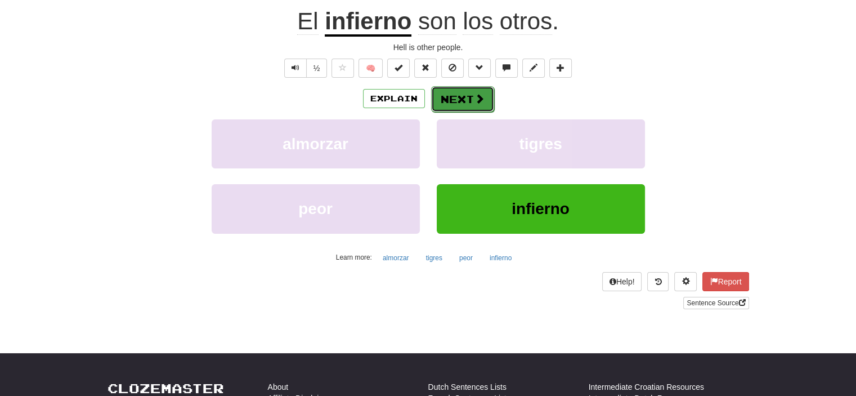
click at [463, 88] on button "Next" at bounding box center [462, 99] width 63 height 26
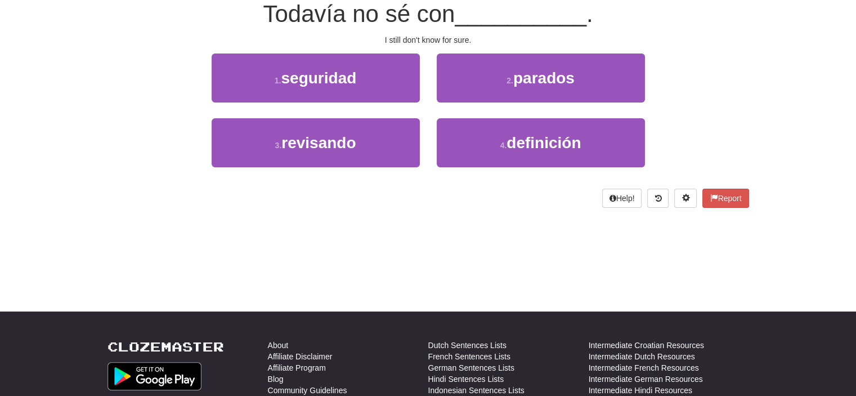
scroll to position [105, 0]
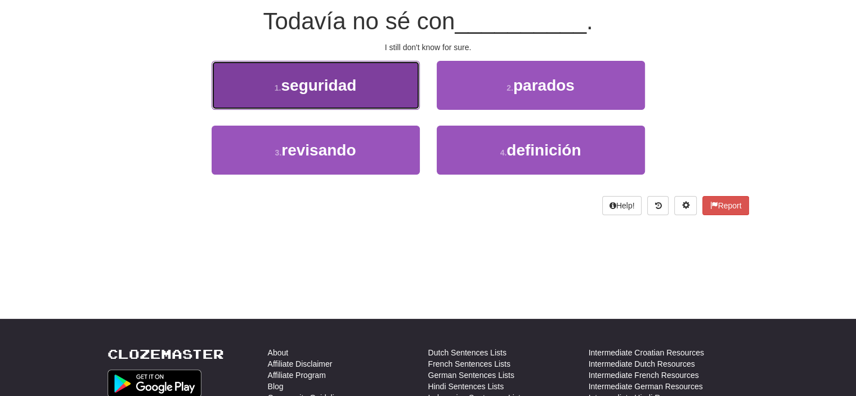
click at [397, 99] on button "1 . seguridad" at bounding box center [316, 85] width 208 height 49
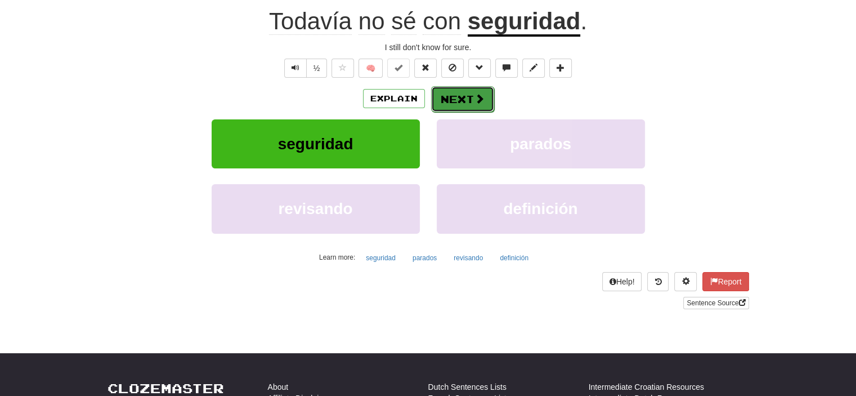
click at [441, 93] on button "Next" at bounding box center [462, 99] width 63 height 26
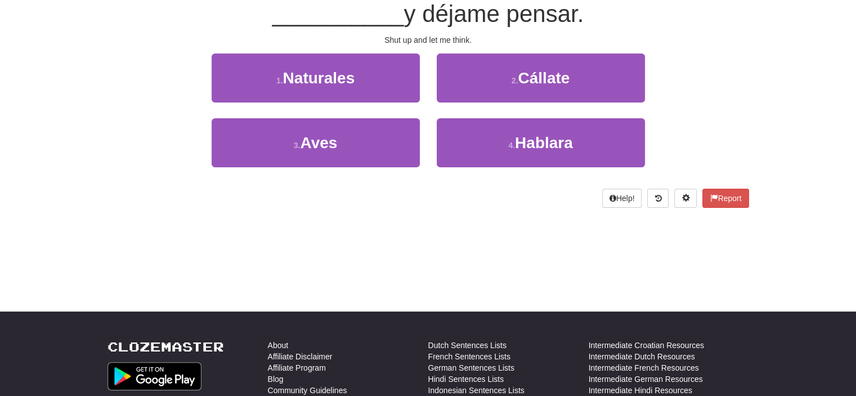
scroll to position [105, 0]
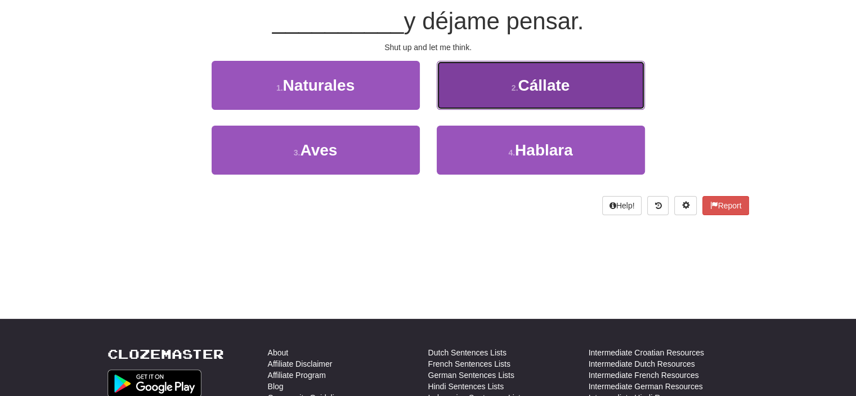
click at [520, 91] on span "Cállate" at bounding box center [544, 85] width 52 height 17
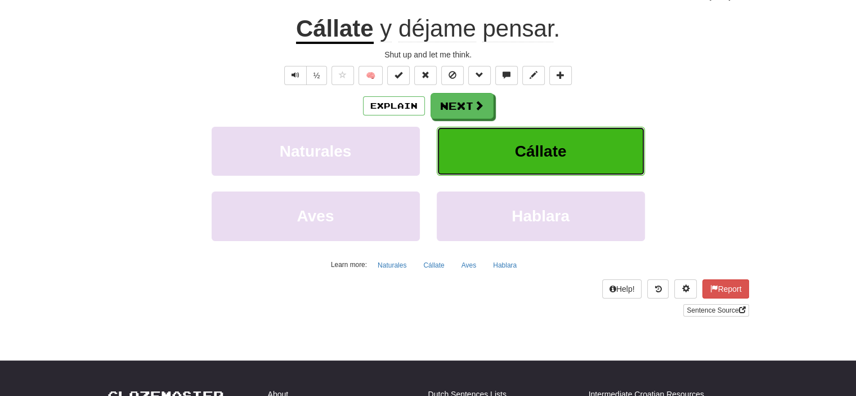
scroll to position [113, 0]
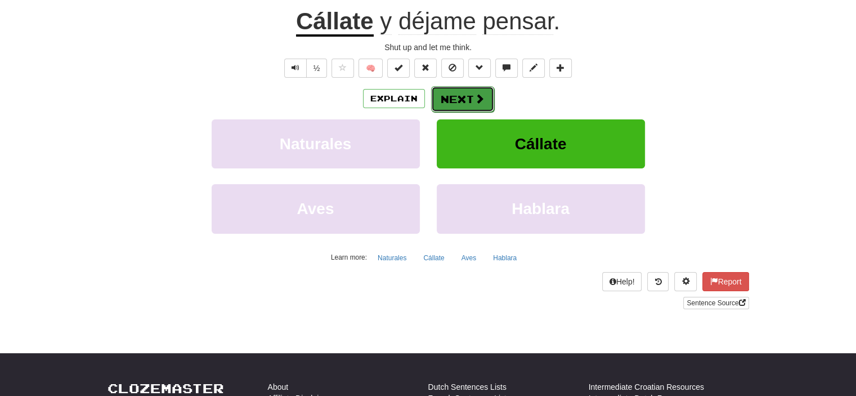
click at [456, 93] on button "Next" at bounding box center [462, 99] width 63 height 26
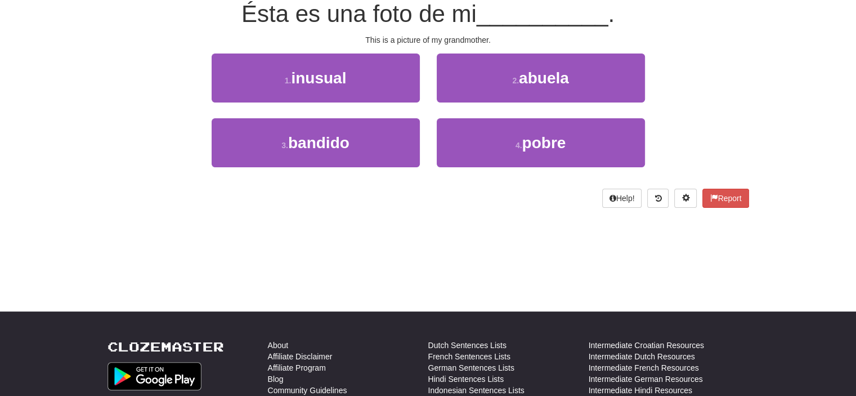
scroll to position [105, 0]
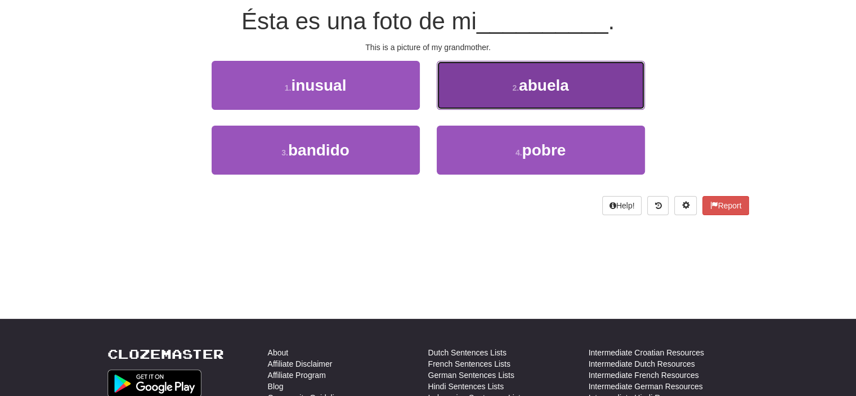
click at [492, 104] on button "2 . [GEOGRAPHIC_DATA]" at bounding box center [541, 85] width 208 height 49
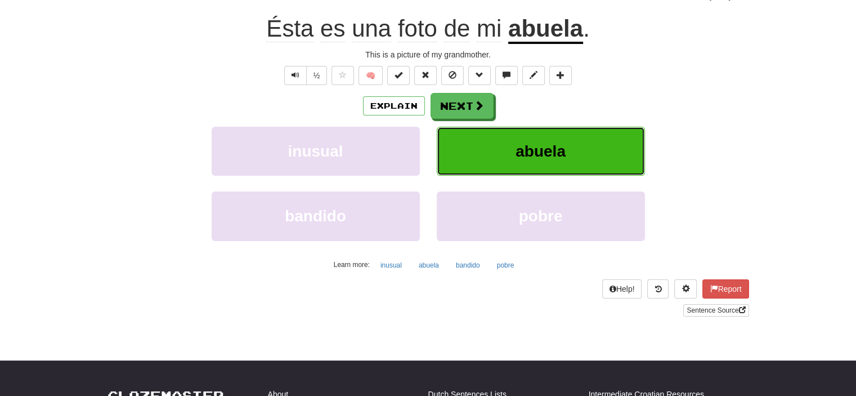
scroll to position [113, 0]
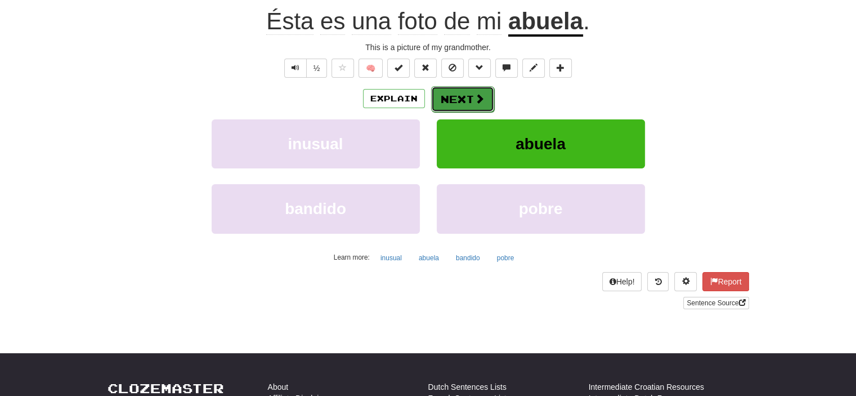
click at [452, 91] on button "Next" at bounding box center [462, 99] width 63 height 26
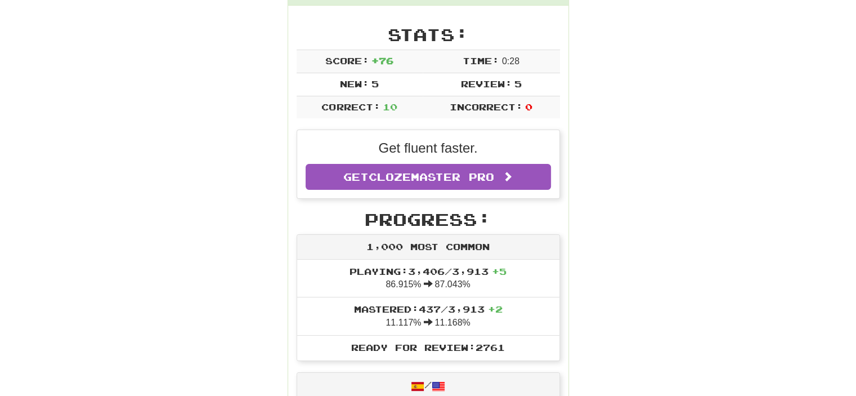
scroll to position [49, 0]
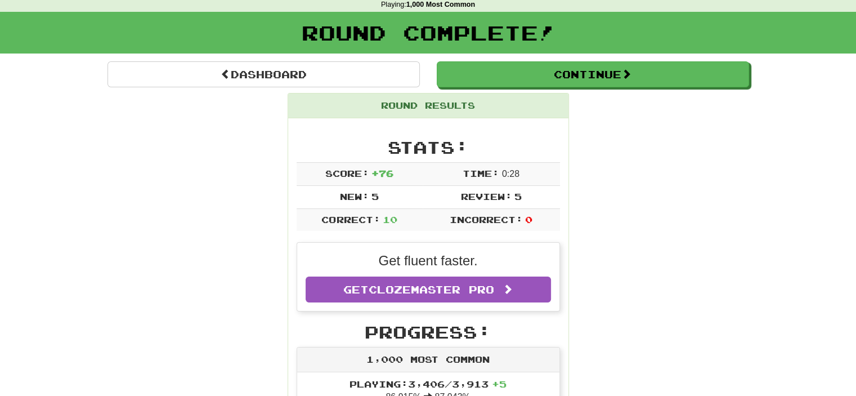
click at [599, 60] on div "Round Complete!" at bounding box center [428, 37] width 856 height 50
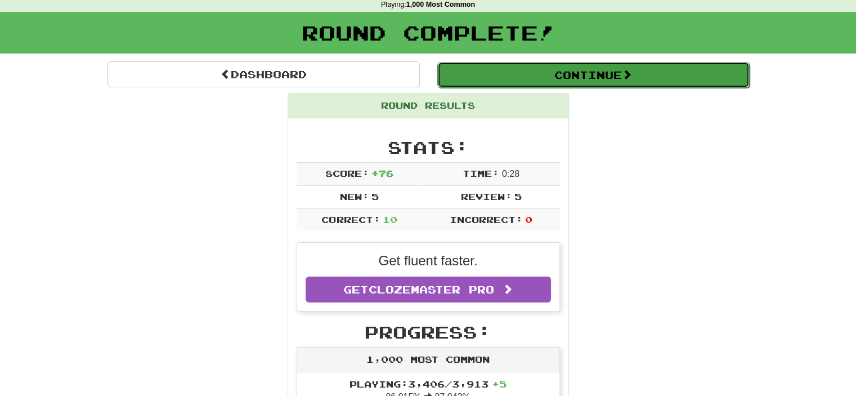
click at [598, 69] on button "Continue" at bounding box center [593, 75] width 312 height 26
